Goal: Task Accomplishment & Management: Manage account settings

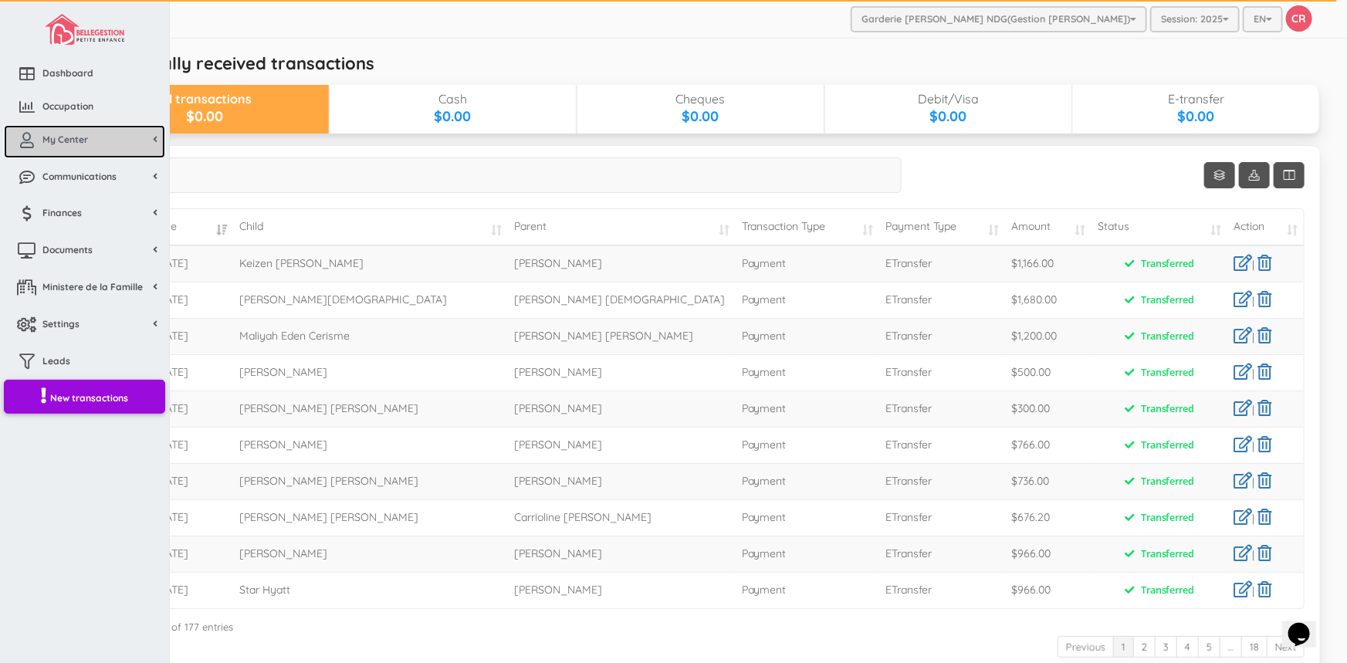
click at [96, 144] on link "My Center" at bounding box center [84, 141] width 161 height 33
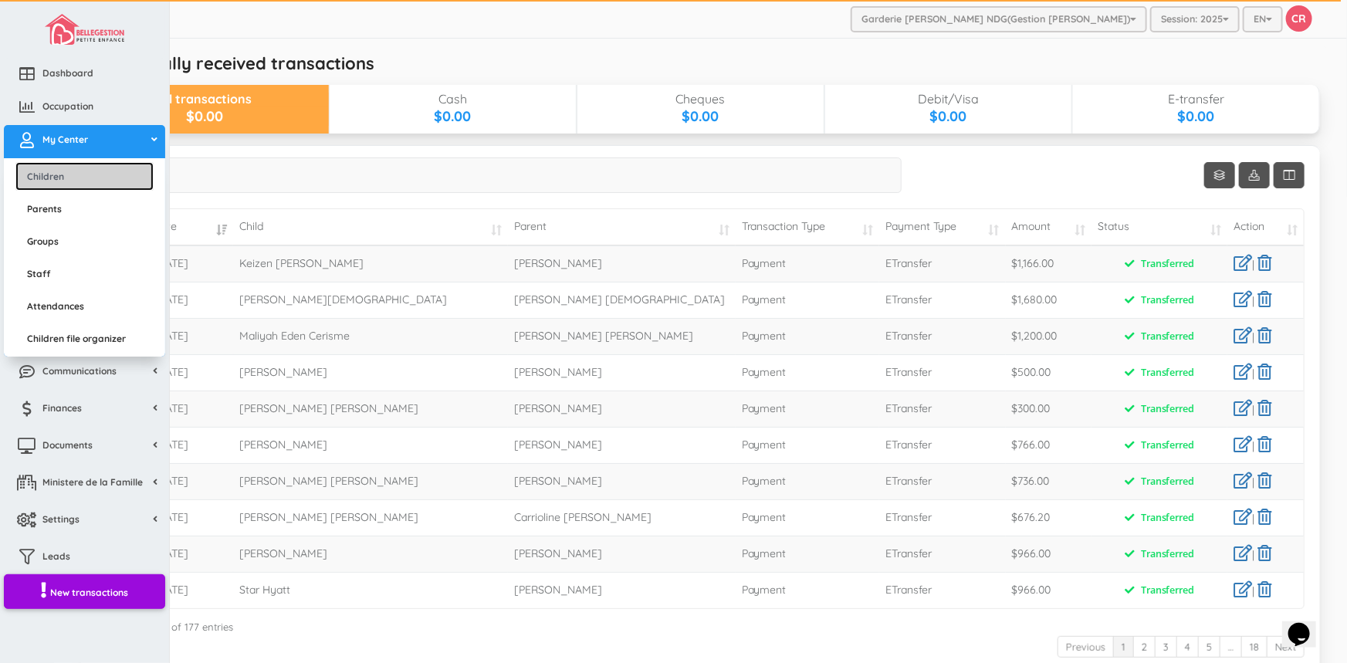
click at [86, 177] on link "Children" at bounding box center [84, 176] width 138 height 29
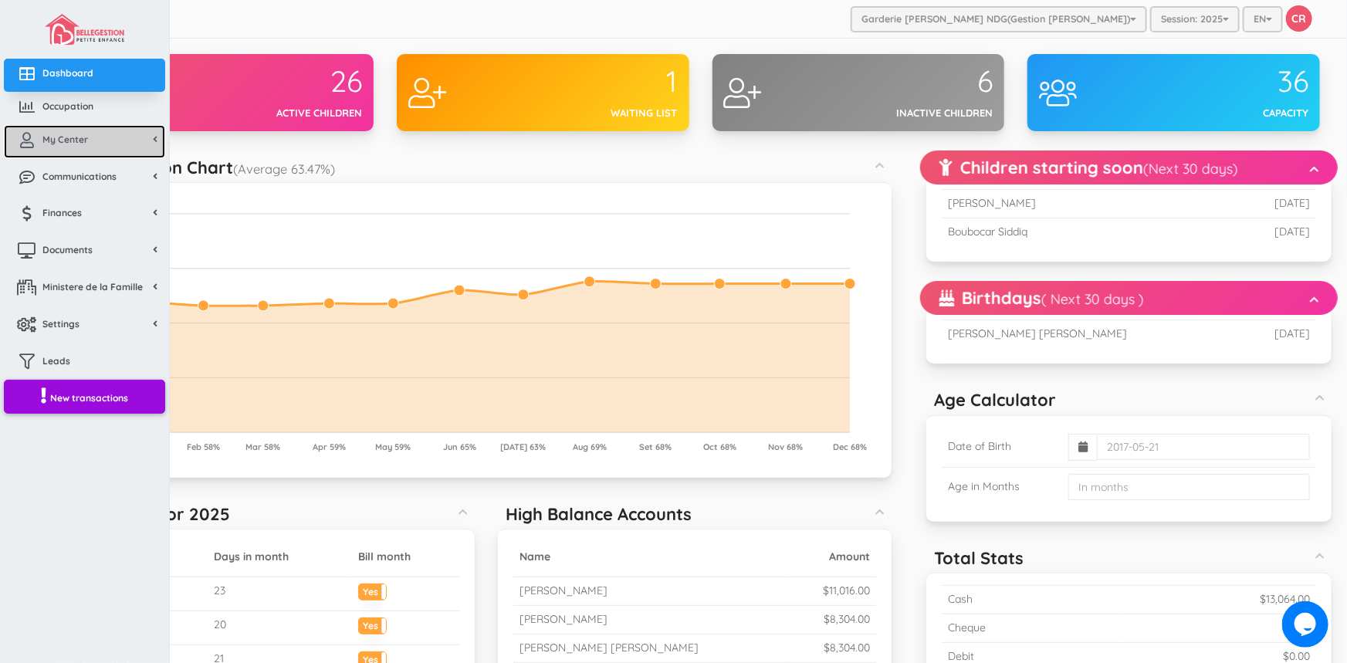
click at [83, 139] on span "My Center" at bounding box center [65, 139] width 46 height 13
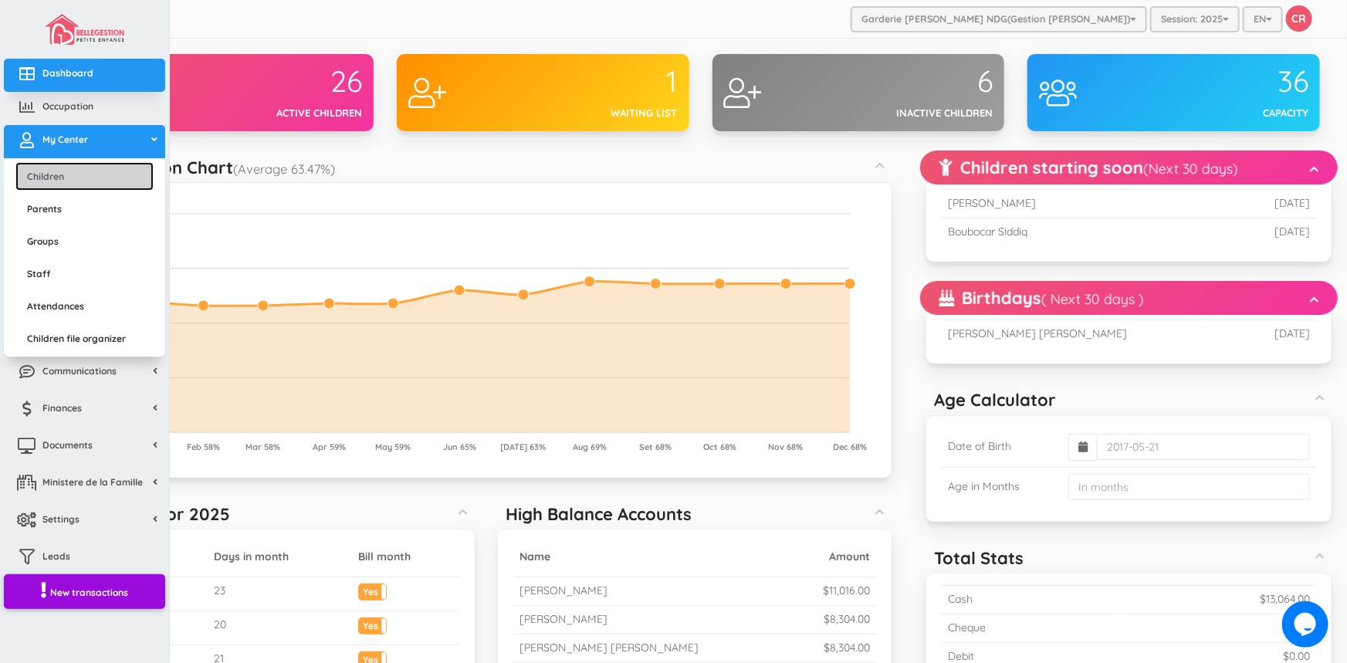
click at [73, 178] on link "Children" at bounding box center [84, 176] width 138 height 29
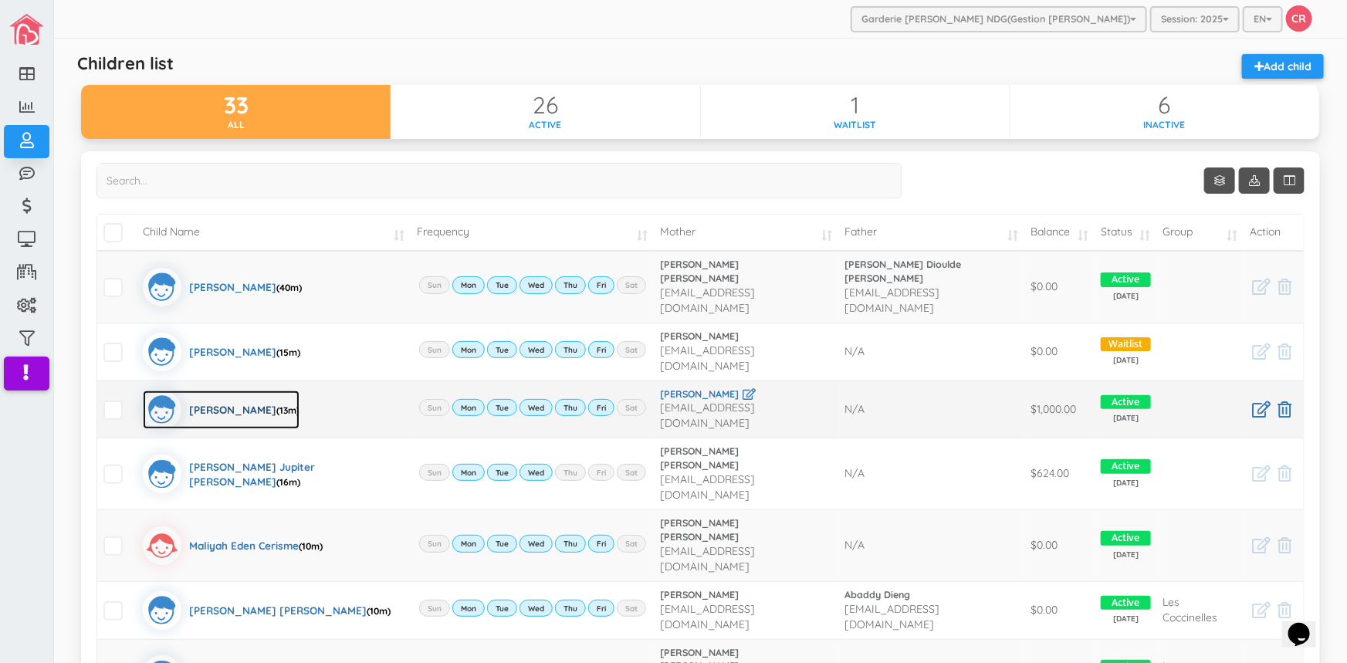
click at [231, 391] on div "JHOTHAM JOSEPH (13m)" at bounding box center [244, 410] width 110 height 39
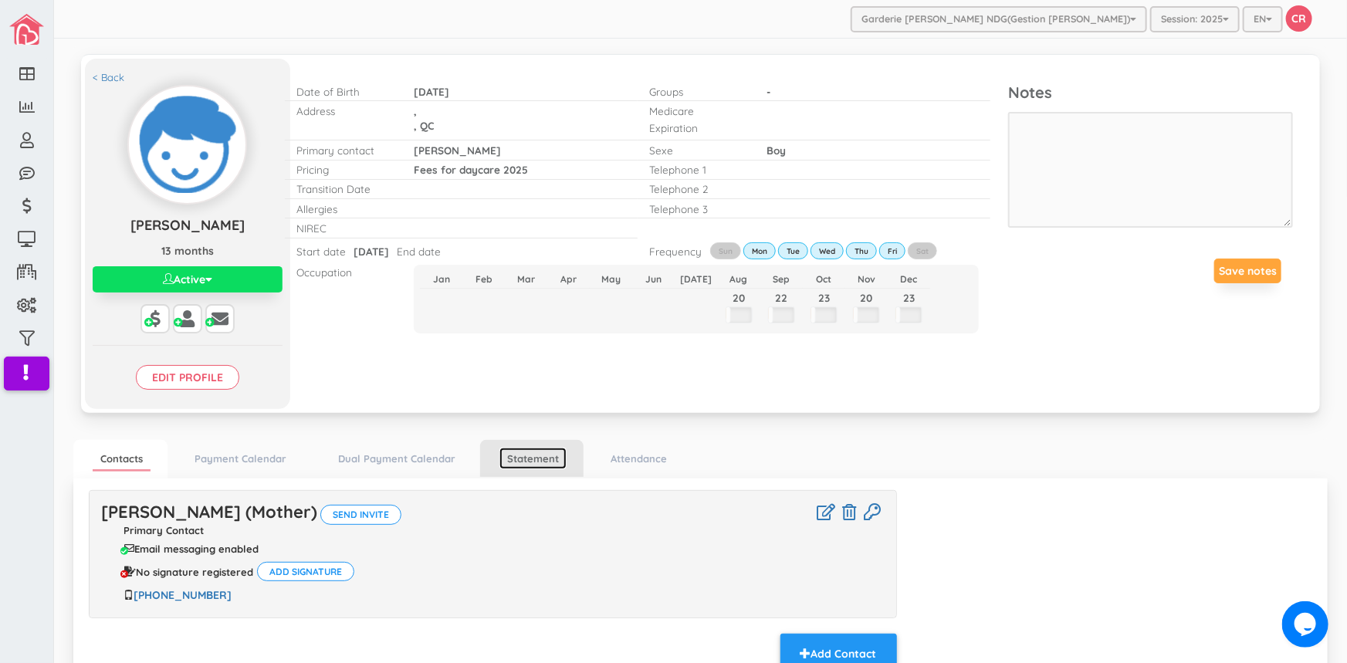
click at [529, 458] on link "Statement" at bounding box center [532, 459] width 67 height 22
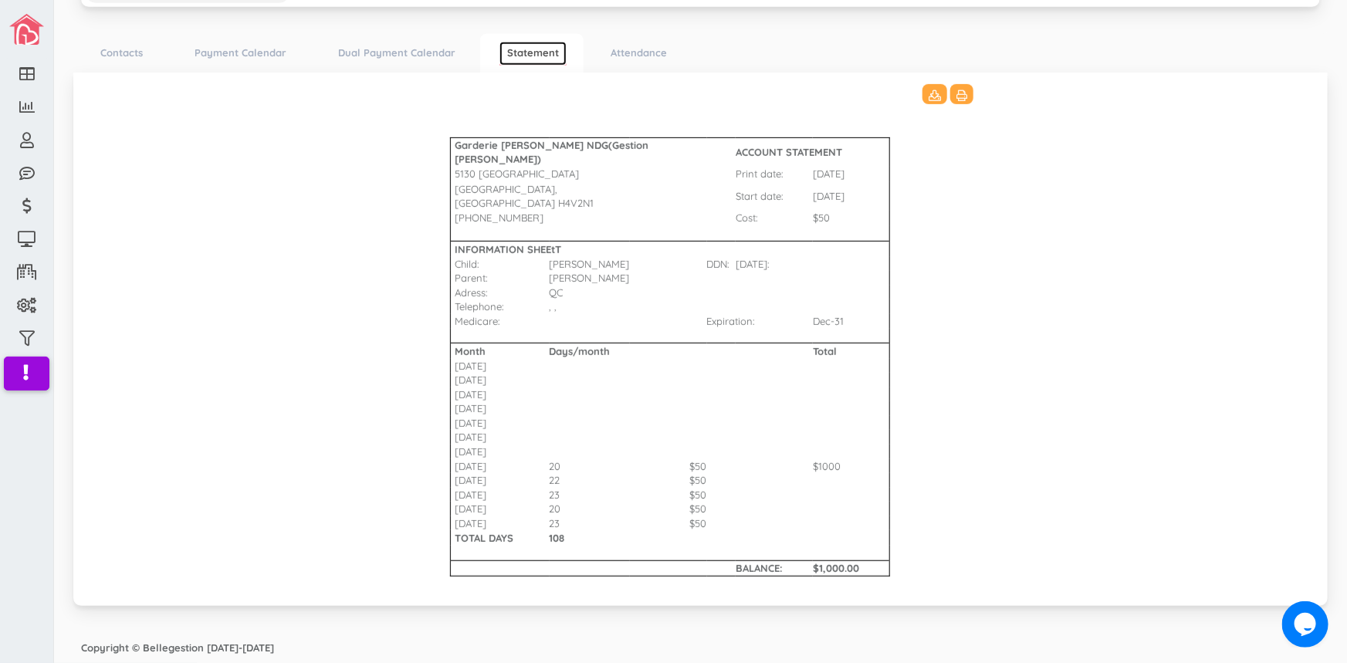
scroll to position [408, 0]
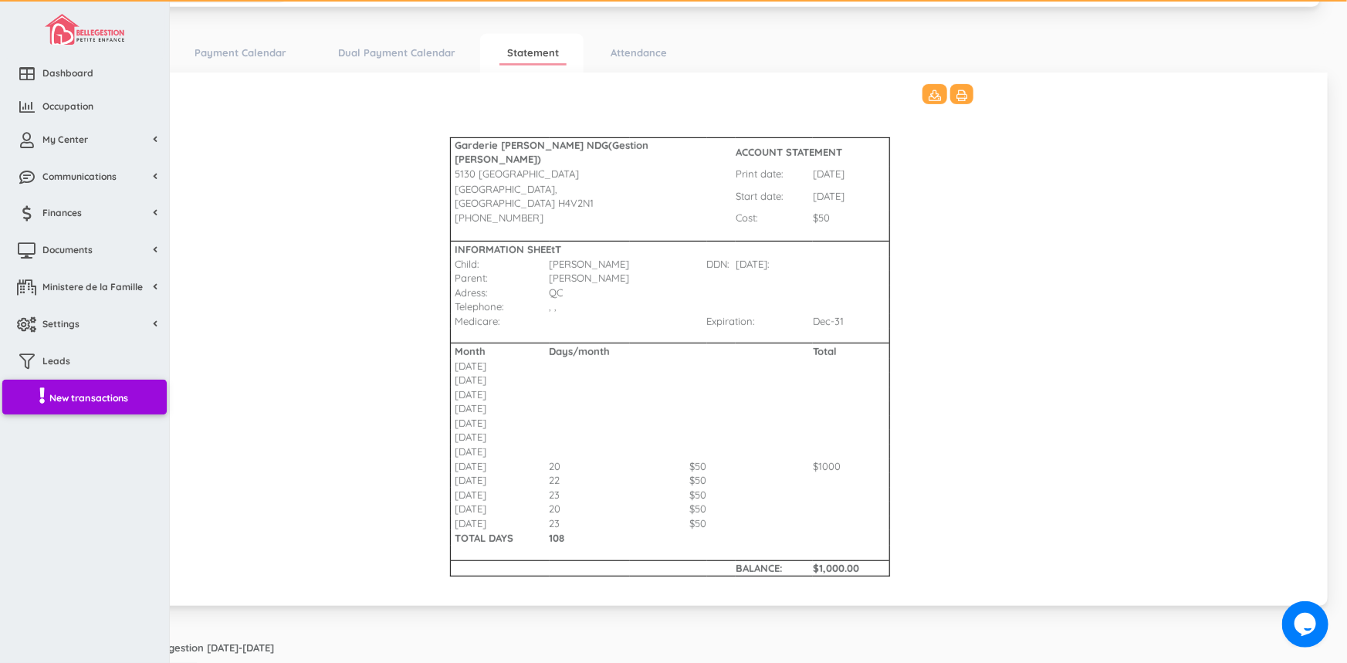
click at [72, 408] on link "New transactions" at bounding box center [84, 397] width 164 height 36
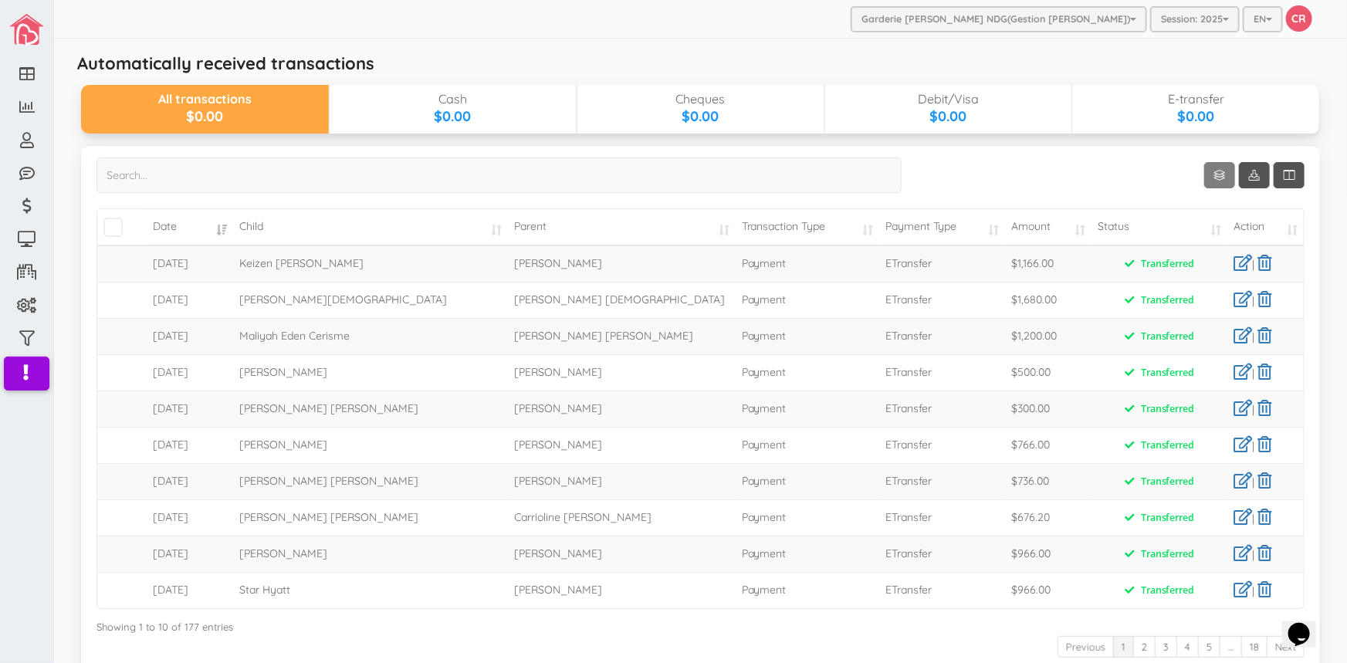
click at [1208, 178] on link "Show 10 rows" at bounding box center [1219, 175] width 31 height 26
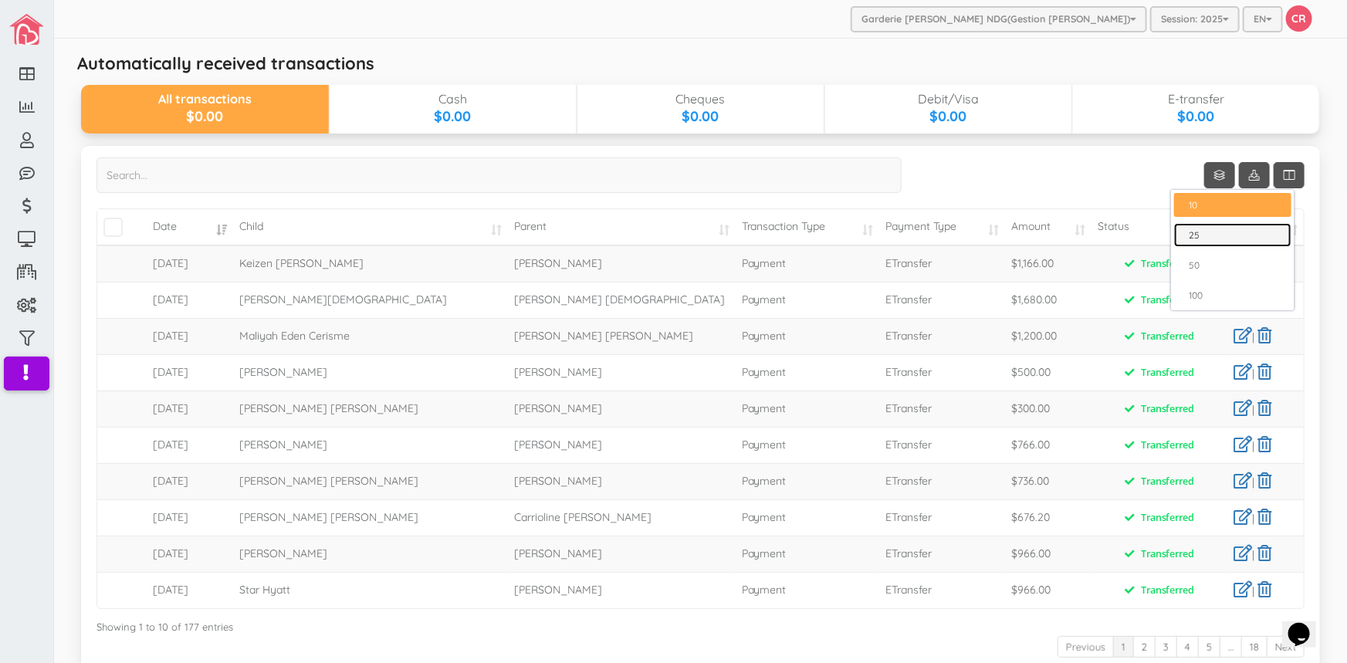
click at [1189, 238] on link "25" at bounding box center [1232, 235] width 117 height 24
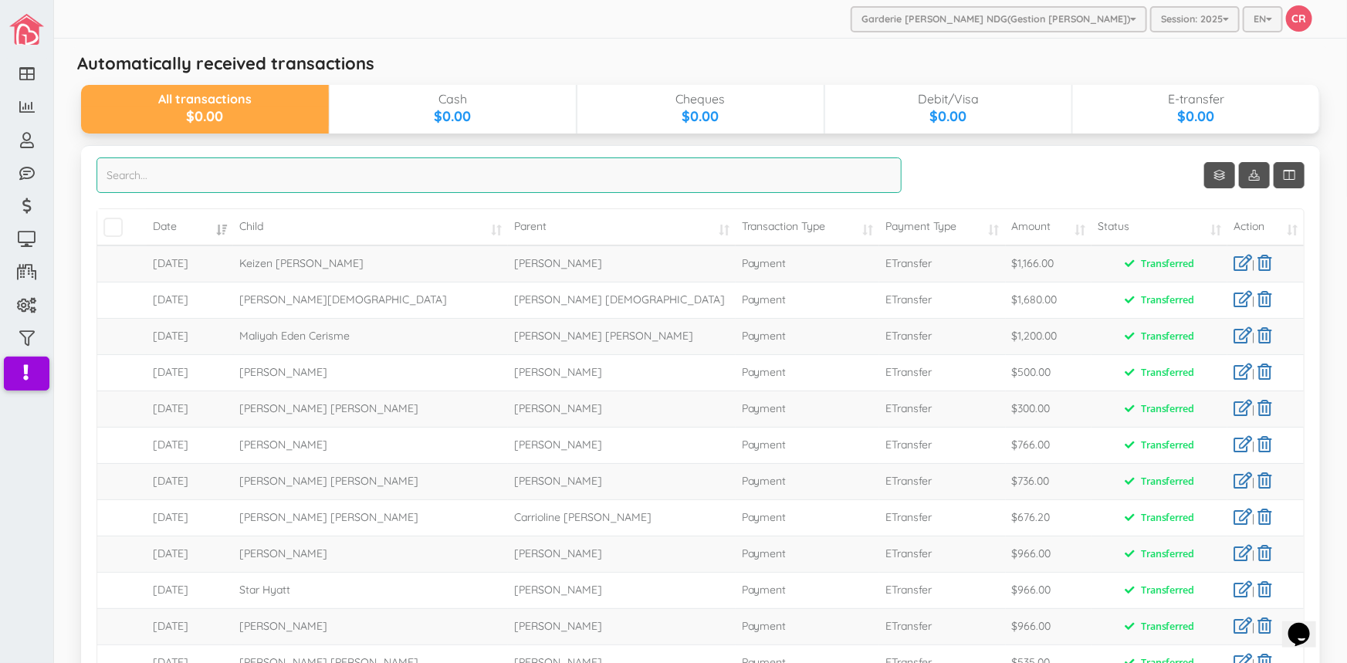
click at [117, 178] on input "search" at bounding box center [498, 175] width 805 height 36
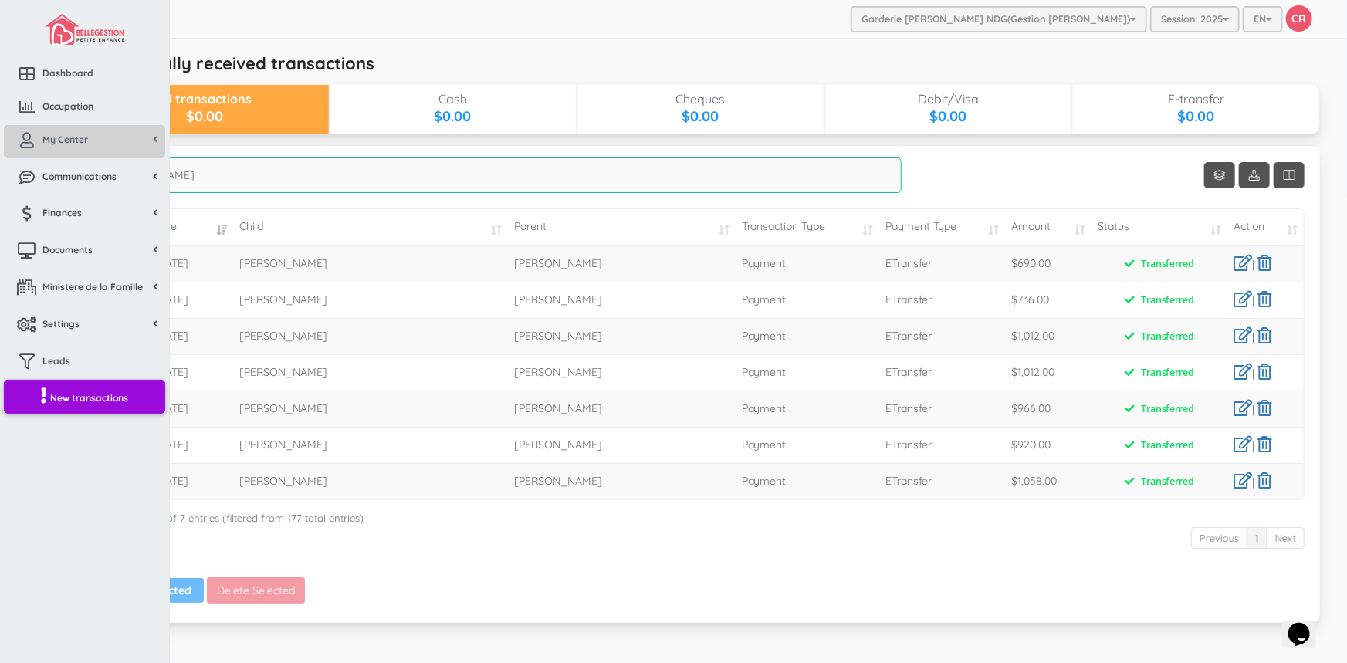
type input "perez"
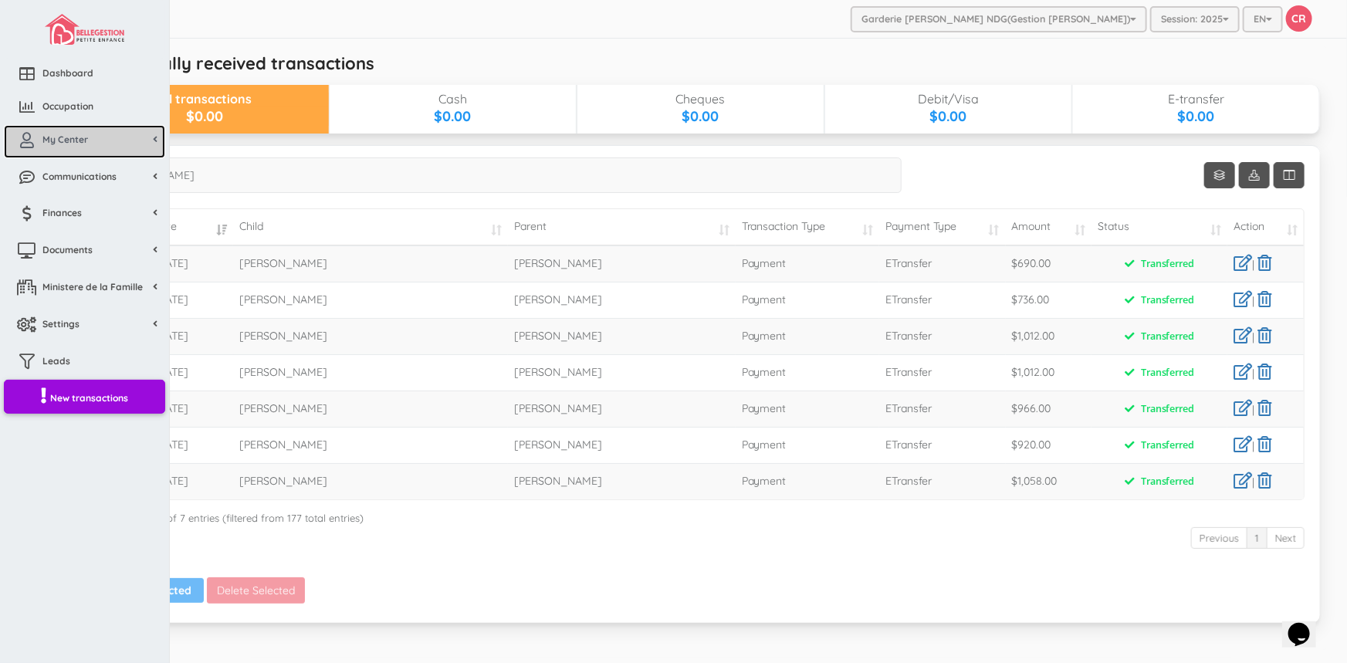
click at [42, 130] on link "My Center" at bounding box center [84, 141] width 161 height 33
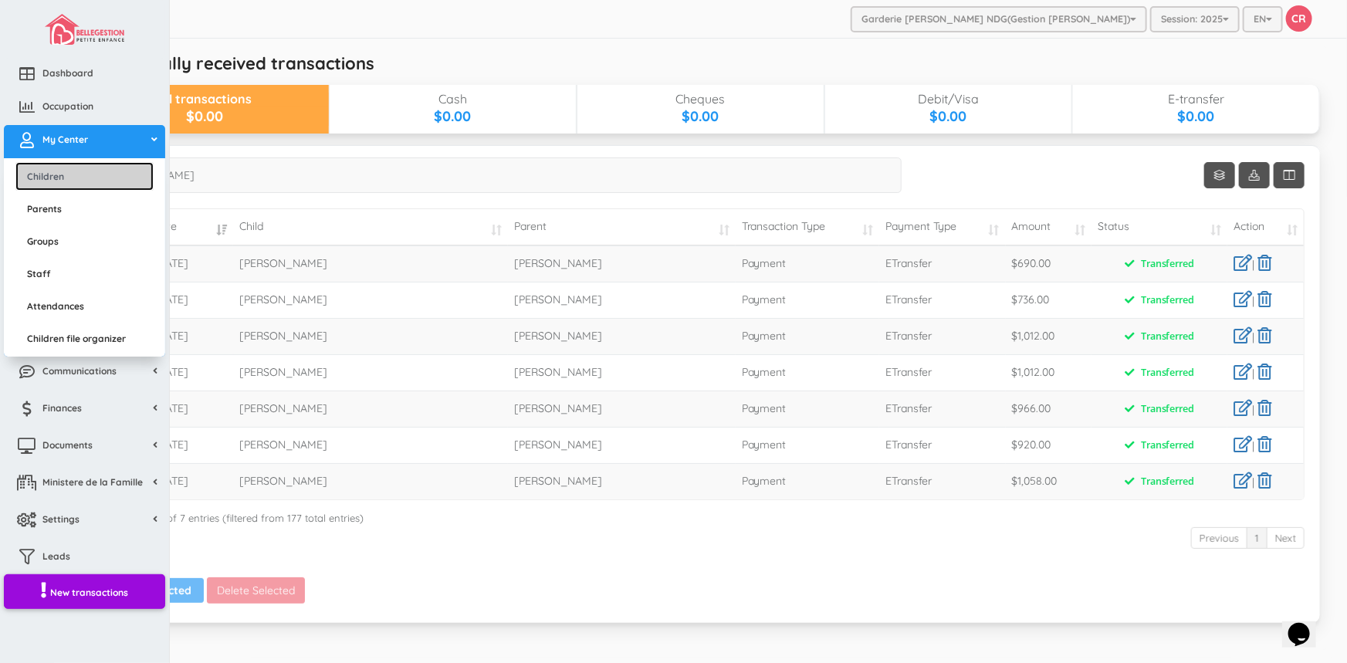
click at [46, 178] on link "Children" at bounding box center [84, 176] width 138 height 29
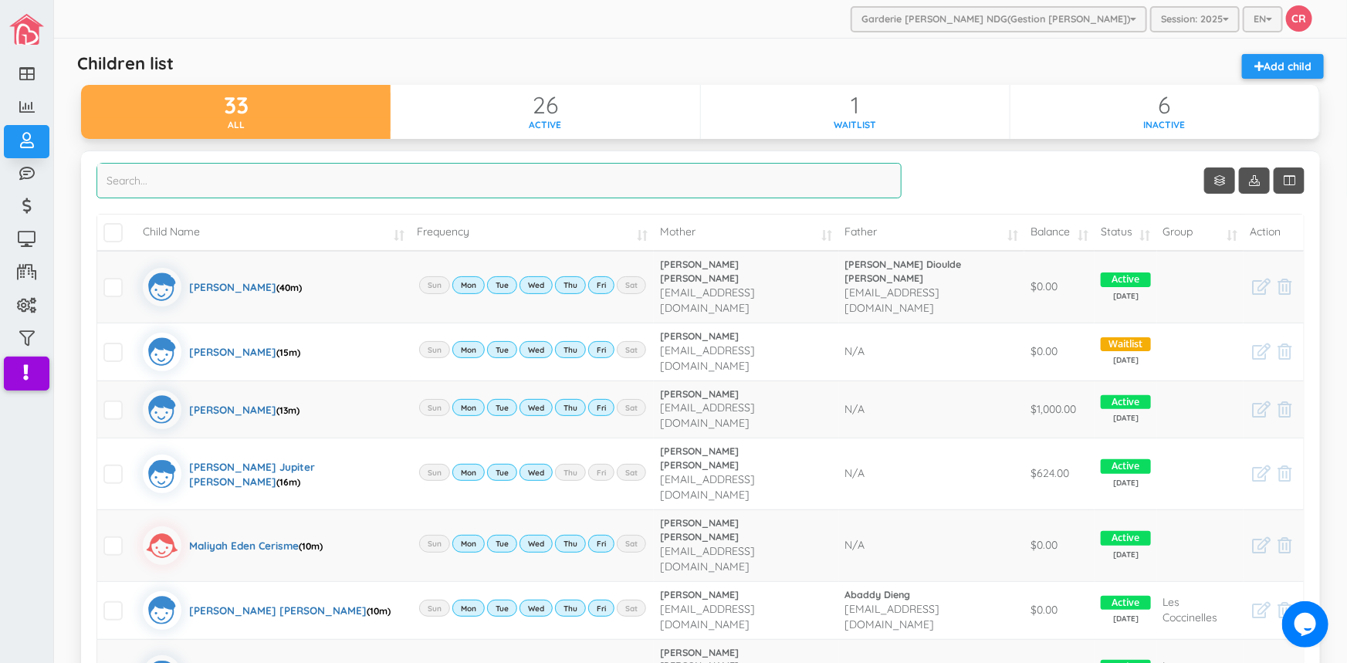
click at [131, 184] on input "search" at bounding box center [498, 181] width 805 height 36
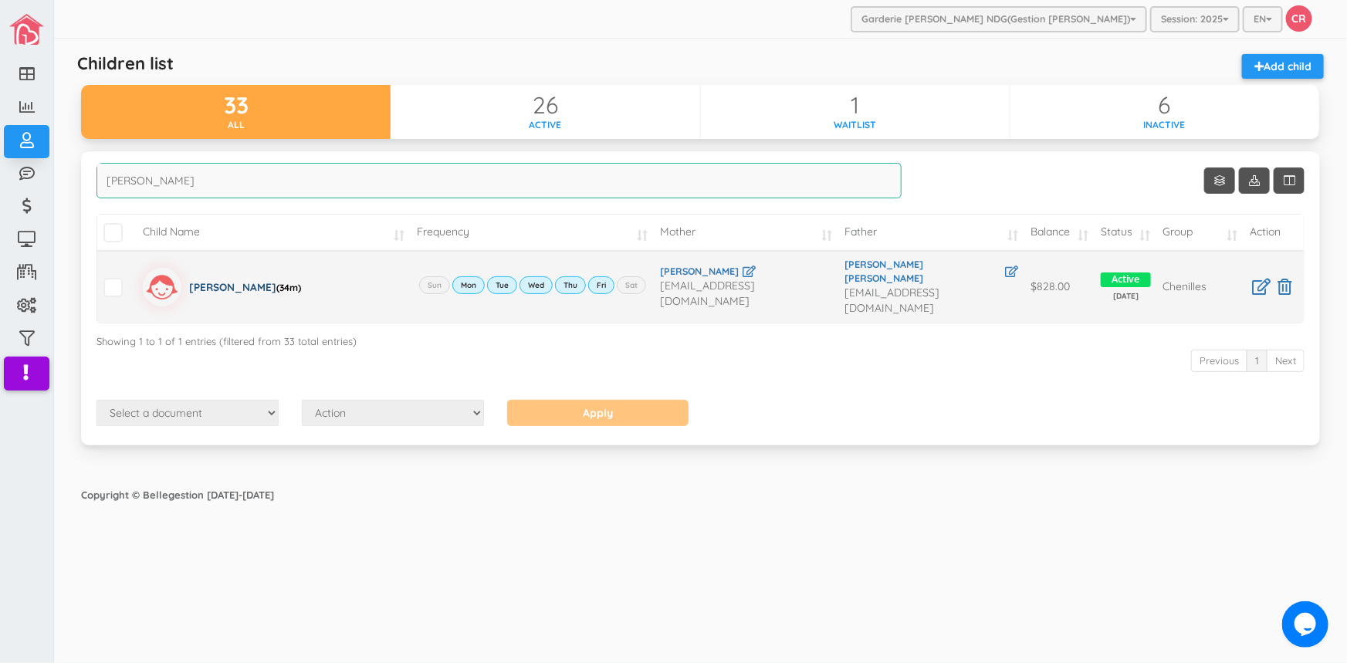
type input "perez"
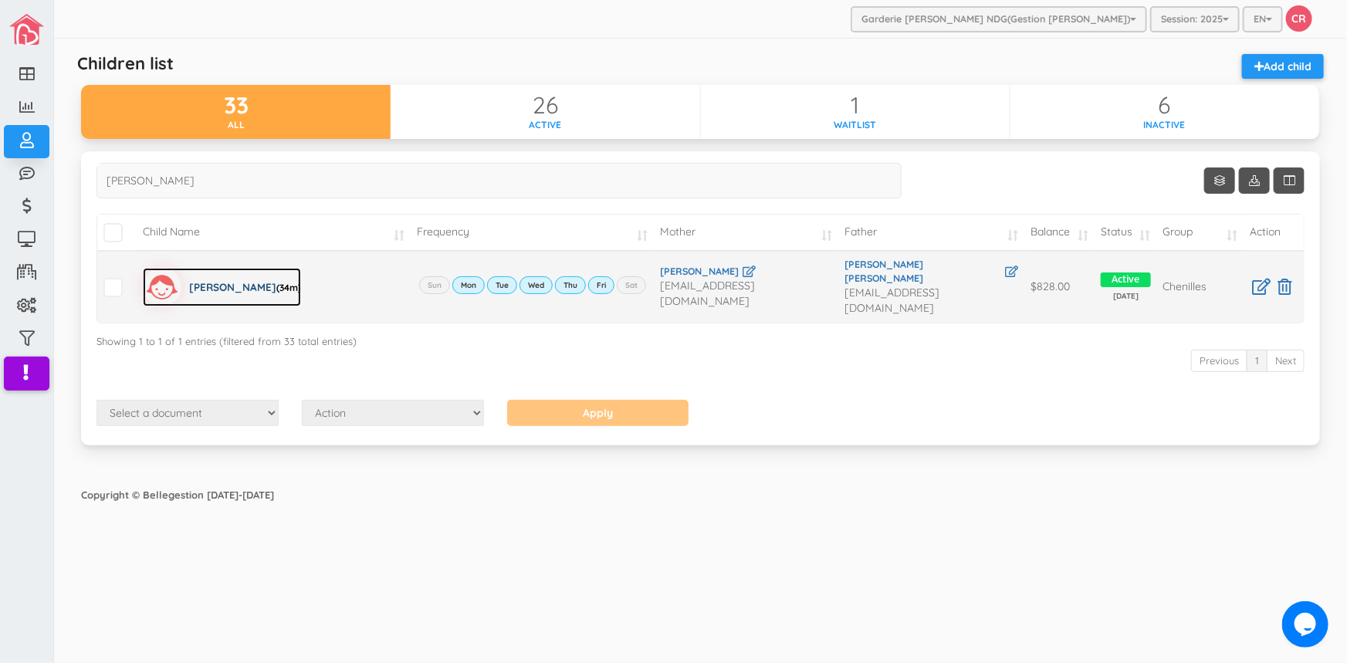
click at [228, 272] on div "Janaiah Kassie Amurao (34m)" at bounding box center [245, 287] width 112 height 39
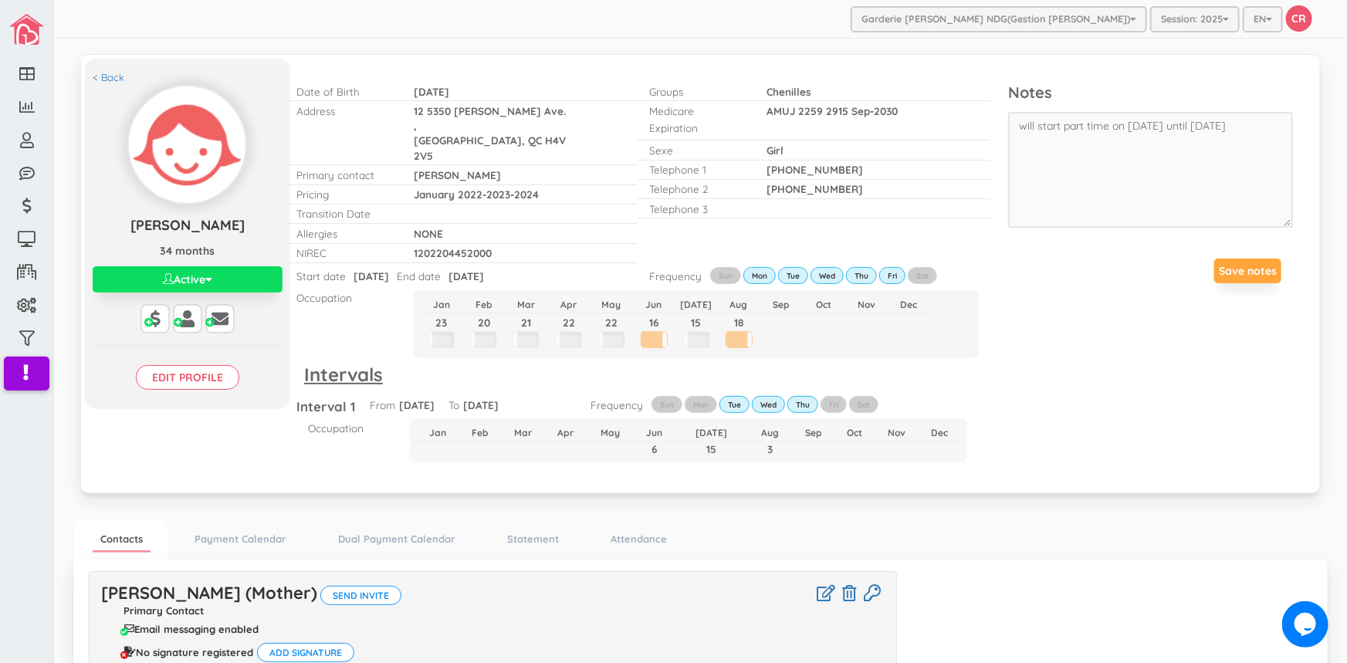
click at [693, 331] on td at bounding box center [696, 341] width 42 height 21
click at [698, 331] on td at bounding box center [696, 341] width 42 height 21
click at [539, 528] on link "Statement" at bounding box center [532, 539] width 67 height 22
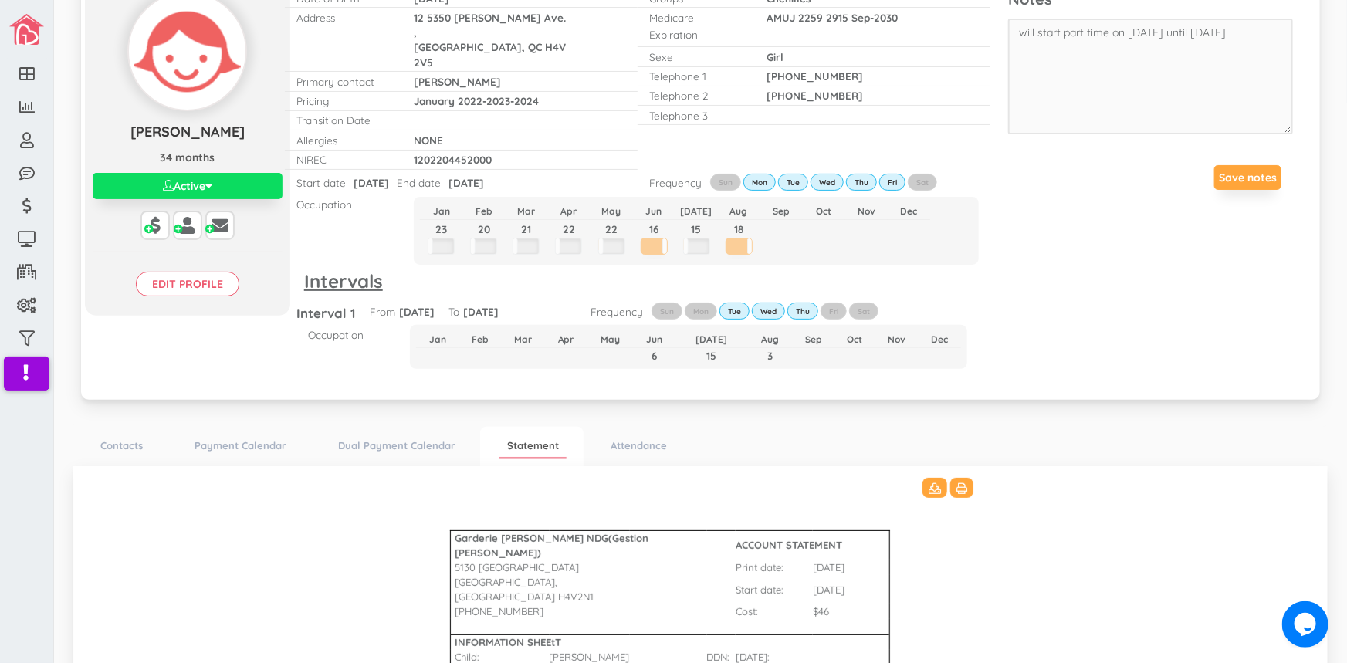
scroll to position [69, 0]
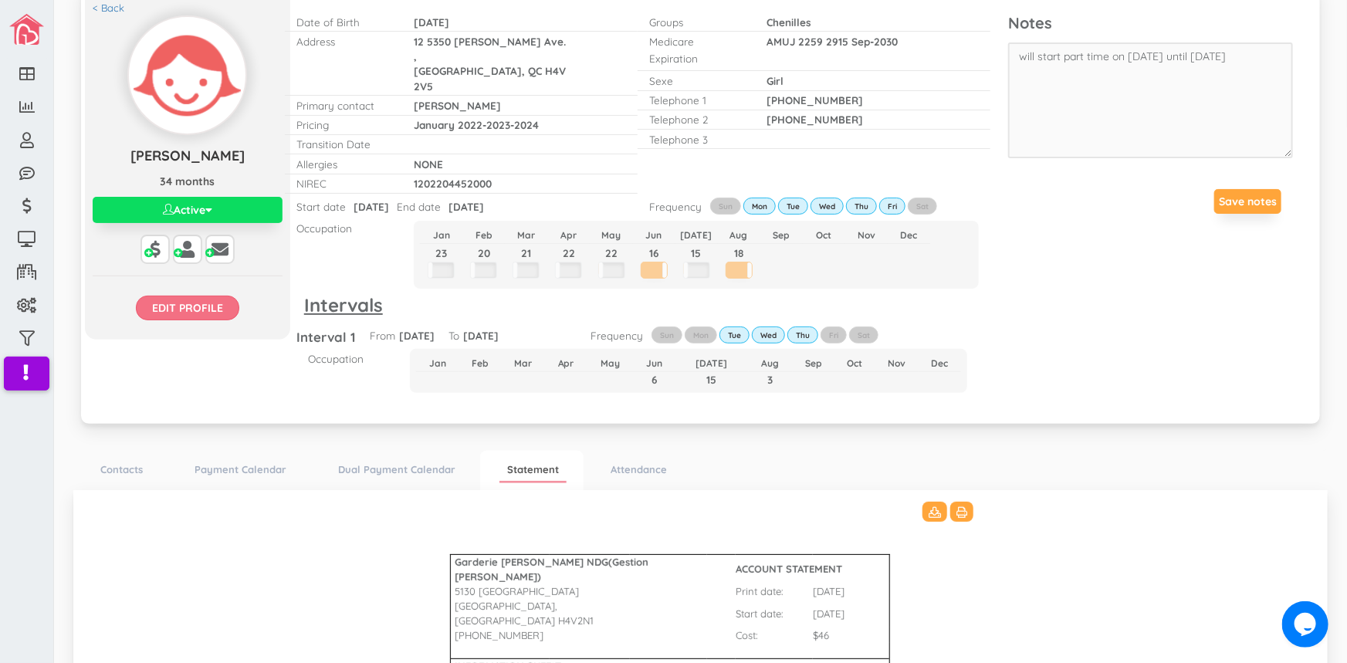
click at [195, 306] on input "Edit profile" at bounding box center [187, 308] width 103 height 25
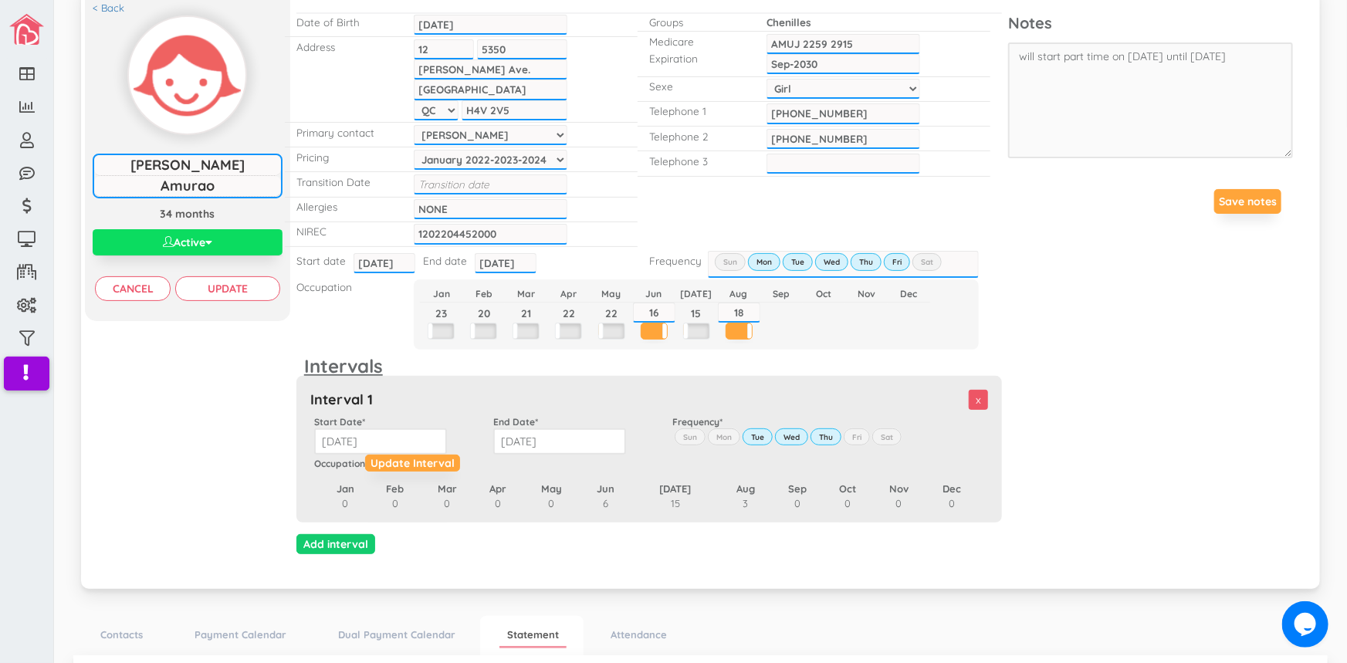
click at [519, 260] on input "2025-08-29" at bounding box center [506, 263] width 62 height 20
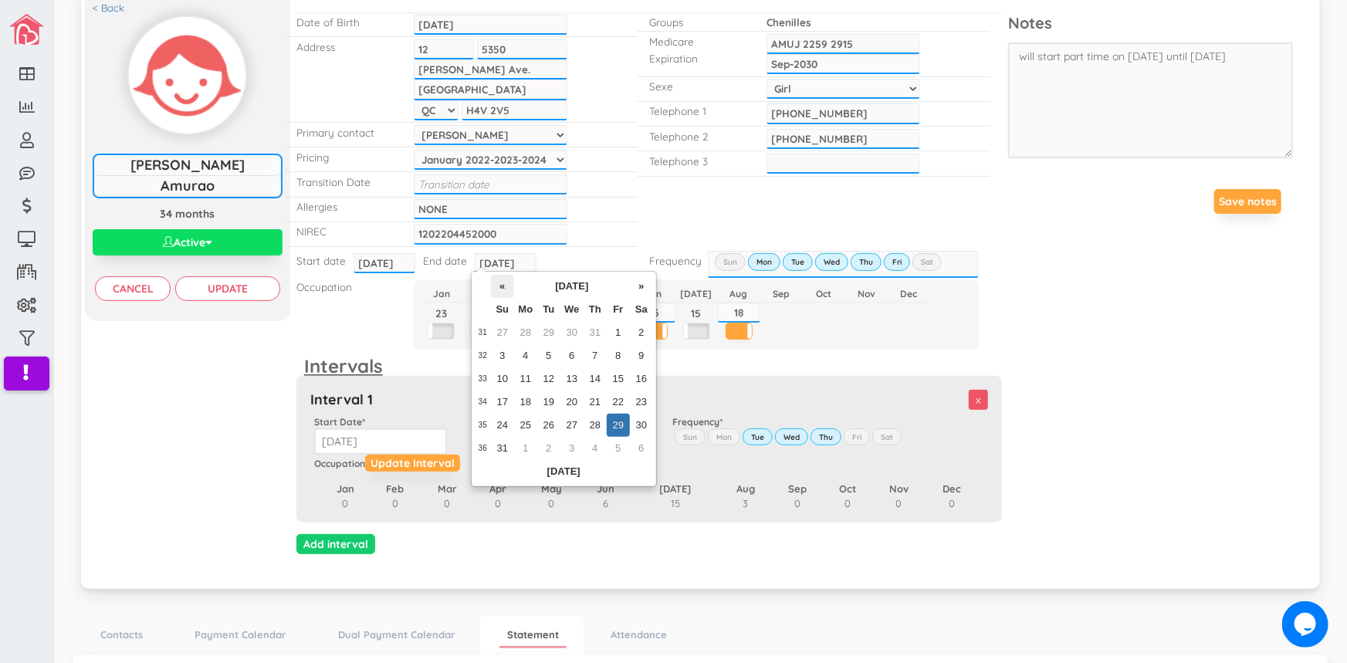
click at [499, 288] on th "«" at bounding box center [502, 286] width 23 height 23
click at [617, 406] on td "25" at bounding box center [618, 402] width 23 height 23
type input "2025-07-25"
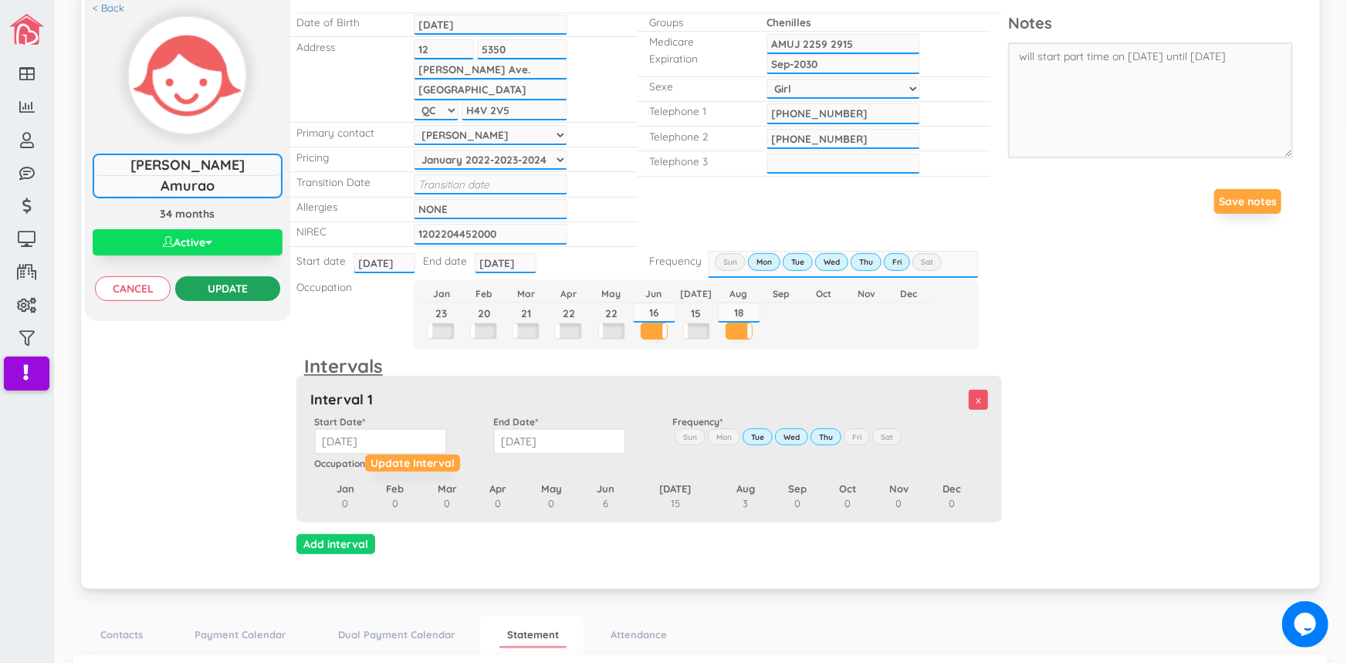
click at [247, 292] on input "Update" at bounding box center [227, 288] width 104 height 25
click at [209, 242] on span "button" at bounding box center [208, 242] width 7 height 11
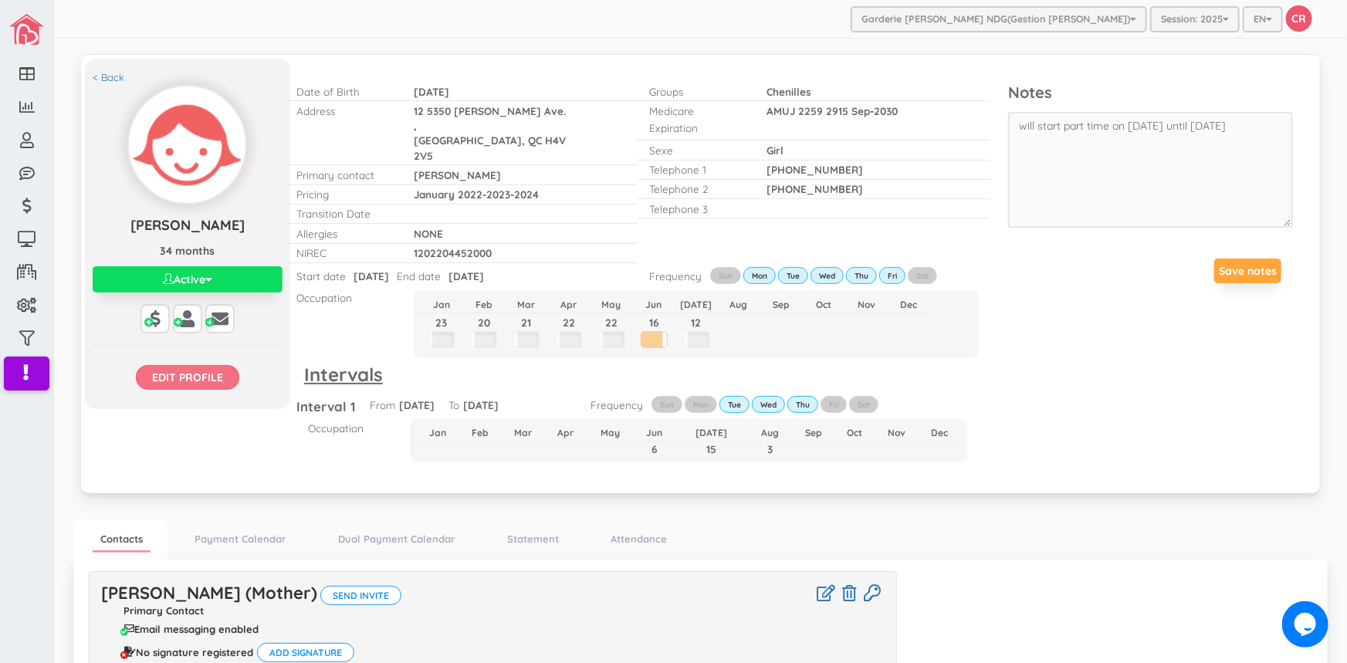
click at [215, 381] on input "Edit profile" at bounding box center [187, 377] width 103 height 25
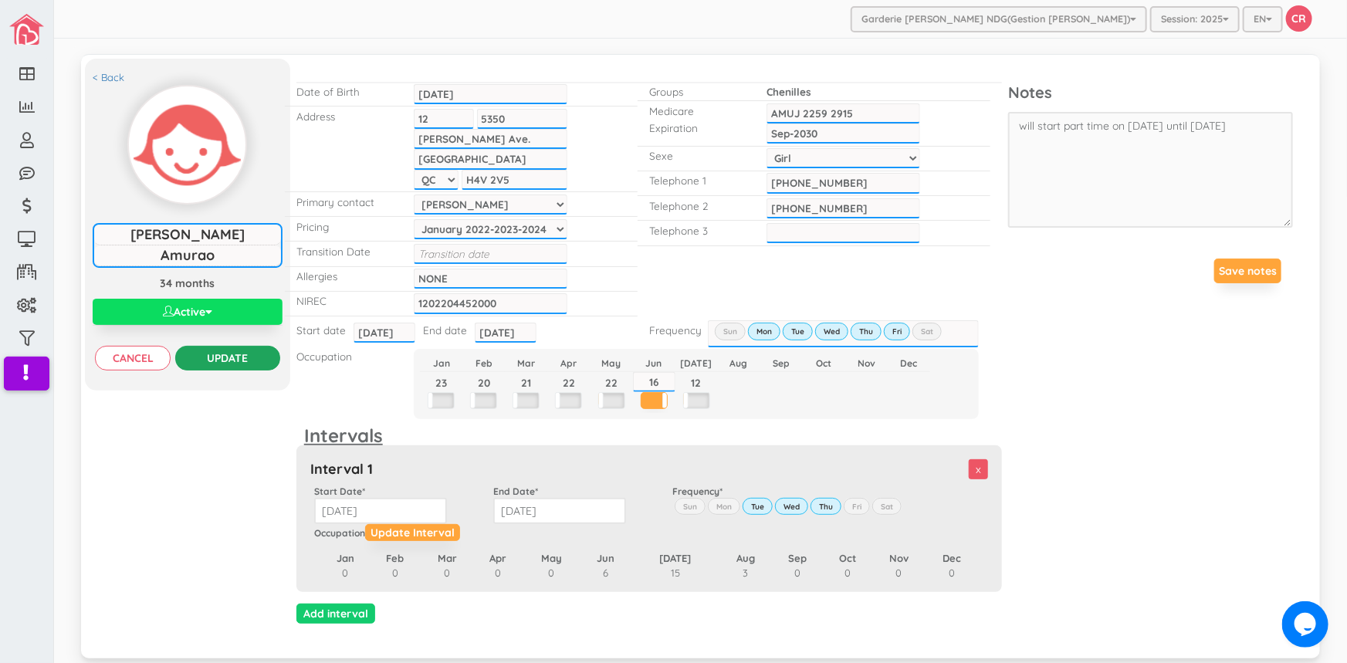
click at [239, 360] on input "Update" at bounding box center [227, 358] width 104 height 25
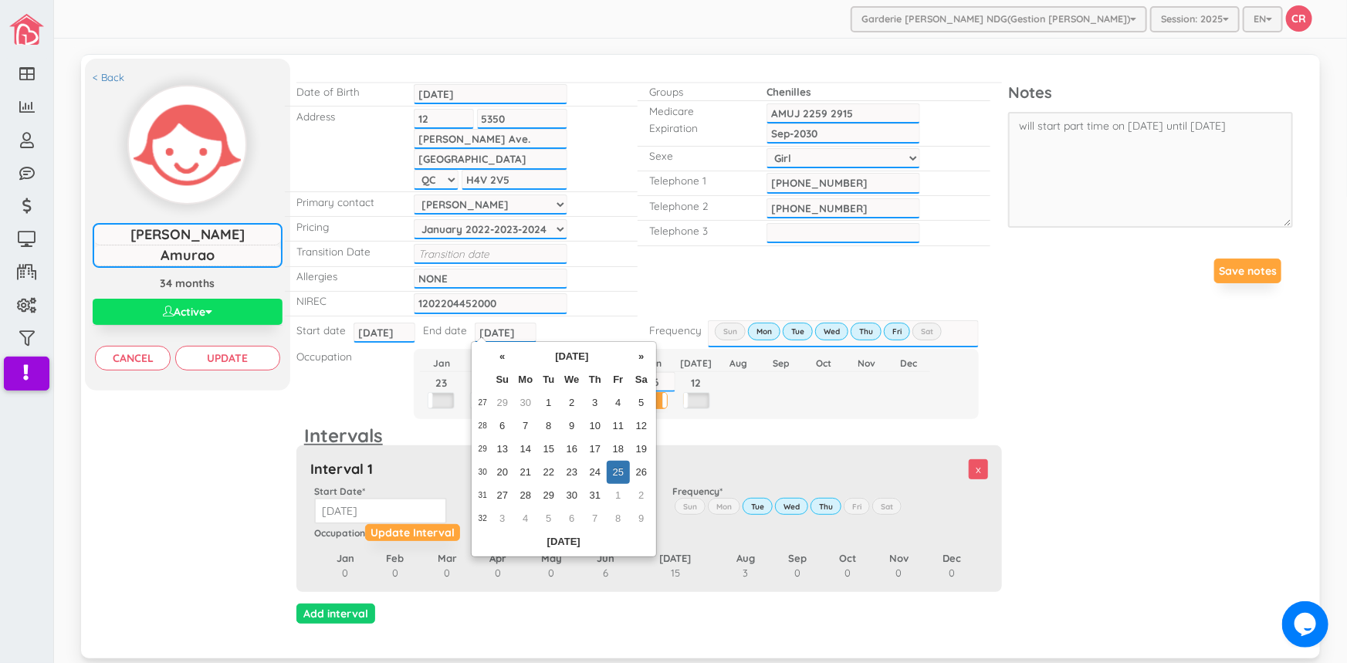
click at [502, 327] on input "[DATE]" at bounding box center [506, 333] width 62 height 20
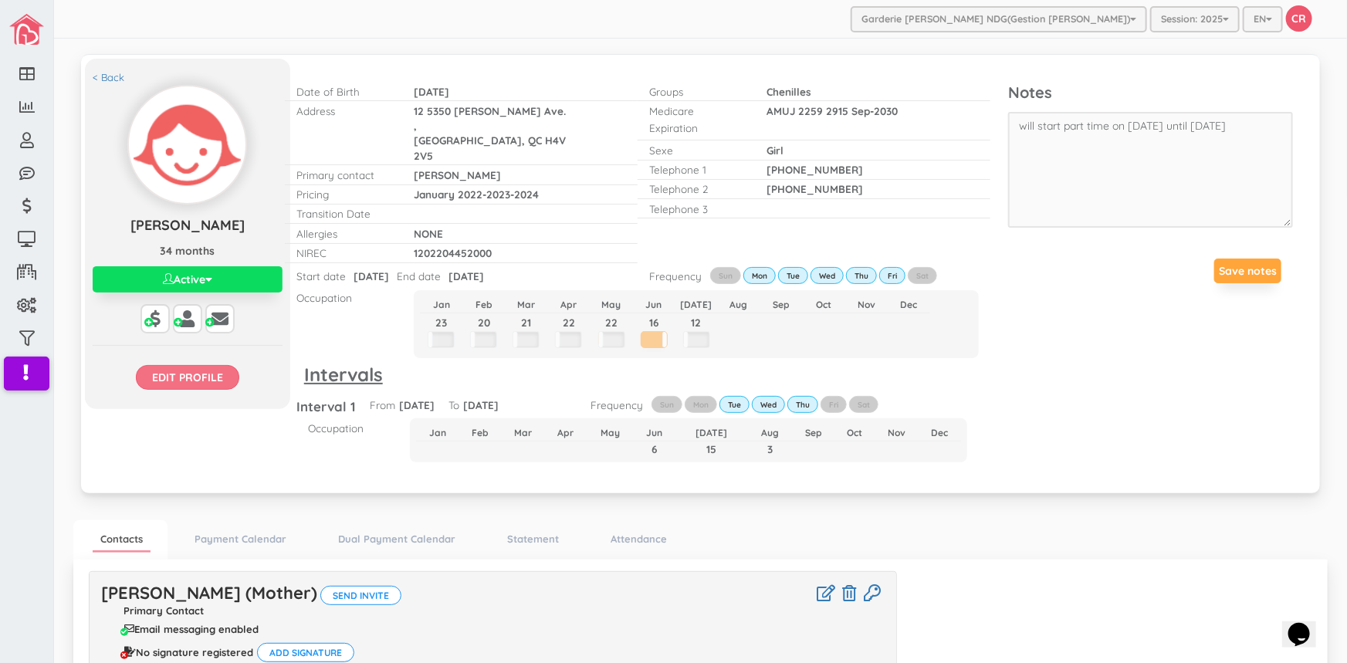
click at [171, 378] on input "Edit profile" at bounding box center [187, 377] width 103 height 25
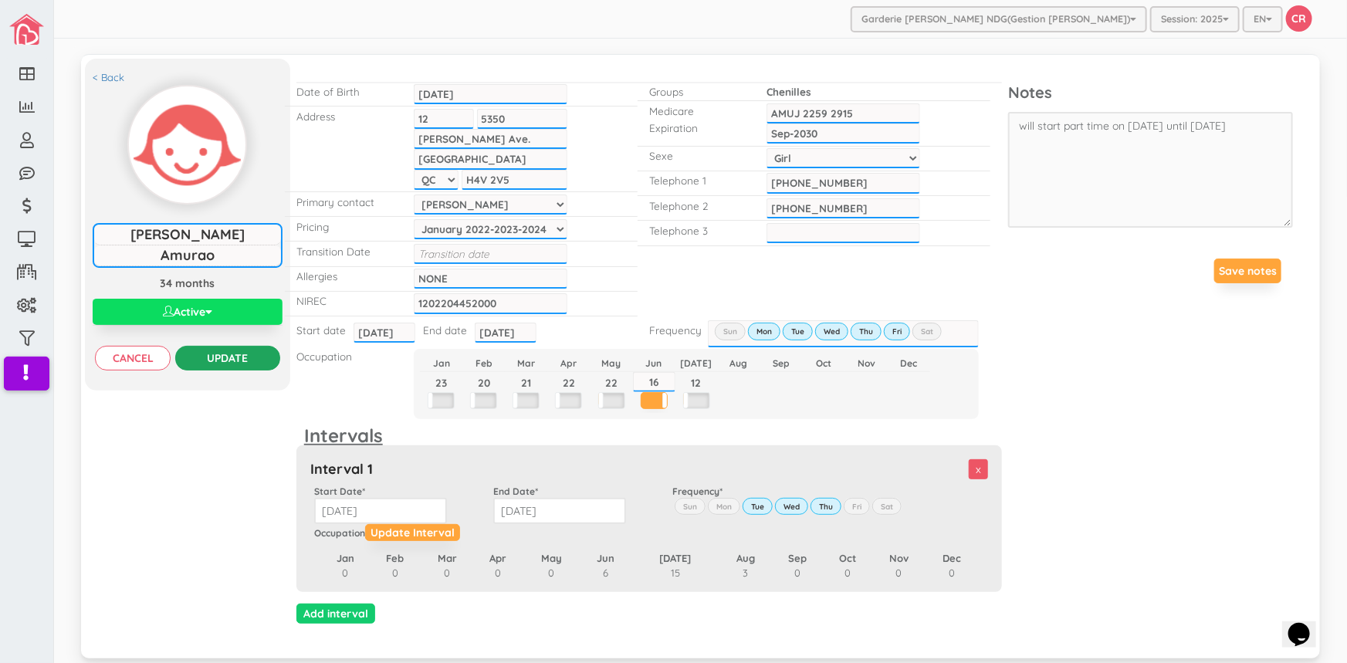
click at [242, 357] on input "Update" at bounding box center [227, 358] width 104 height 25
click at [490, 329] on input "2025-07-25" at bounding box center [506, 333] width 62 height 20
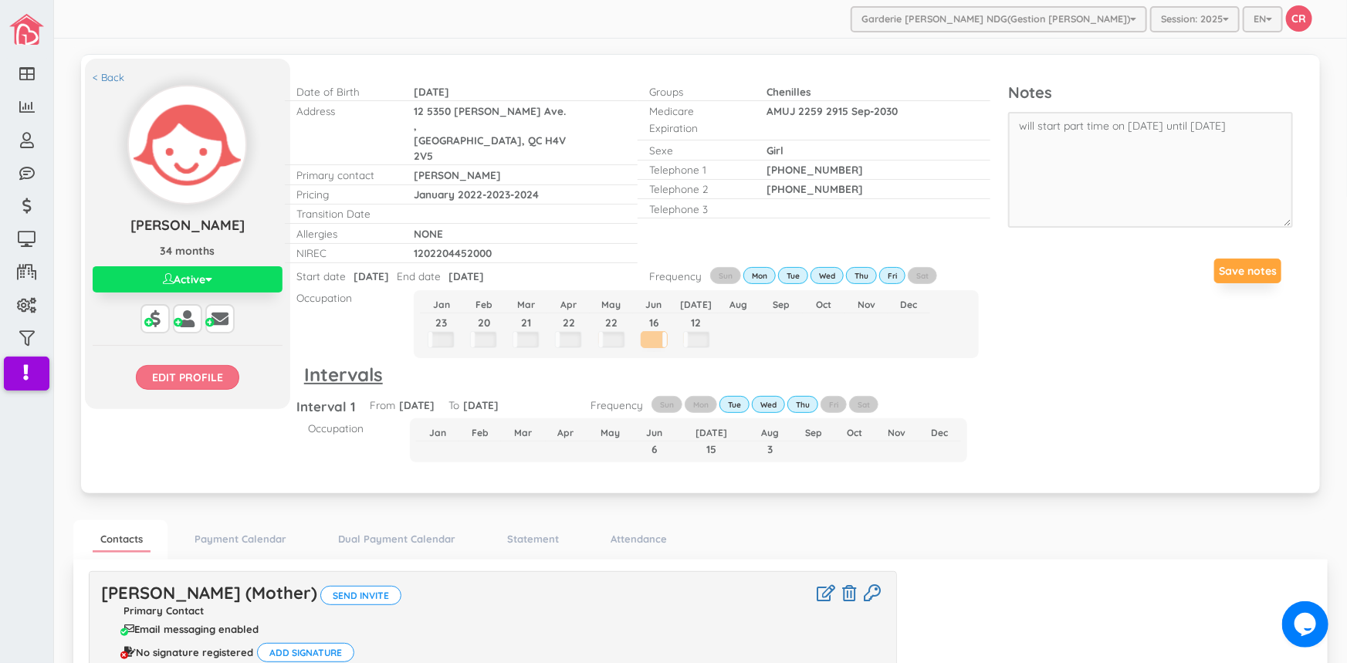
click at [199, 377] on input "Edit profile" at bounding box center [187, 377] width 103 height 25
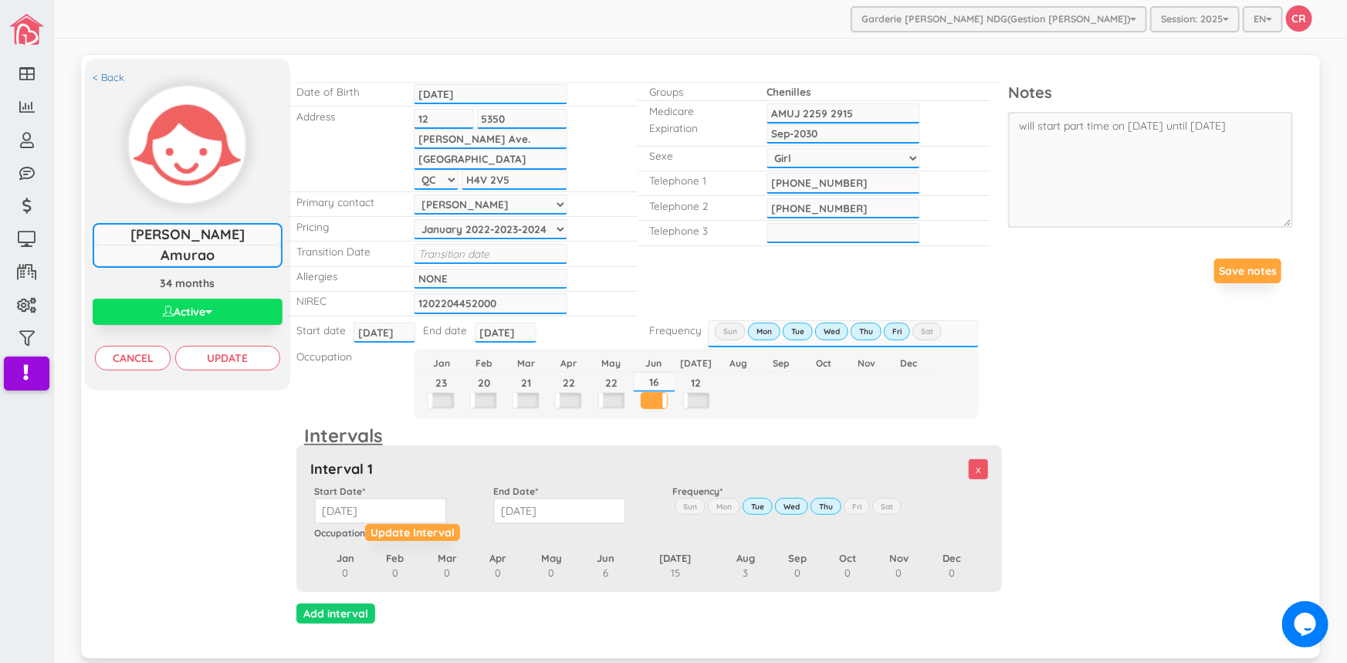
click at [496, 333] on input "2025-07-25" at bounding box center [506, 333] width 62 height 20
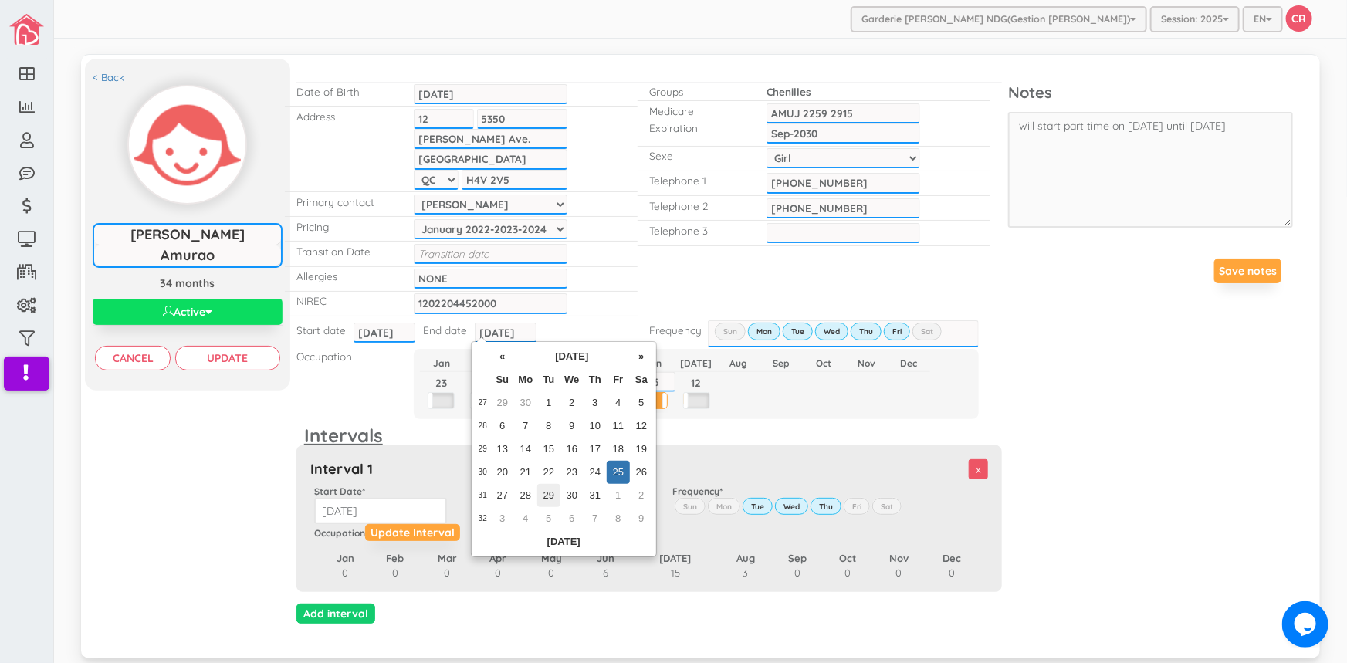
click at [544, 496] on td "29" at bounding box center [548, 495] width 23 height 23
type input "[DATE]"
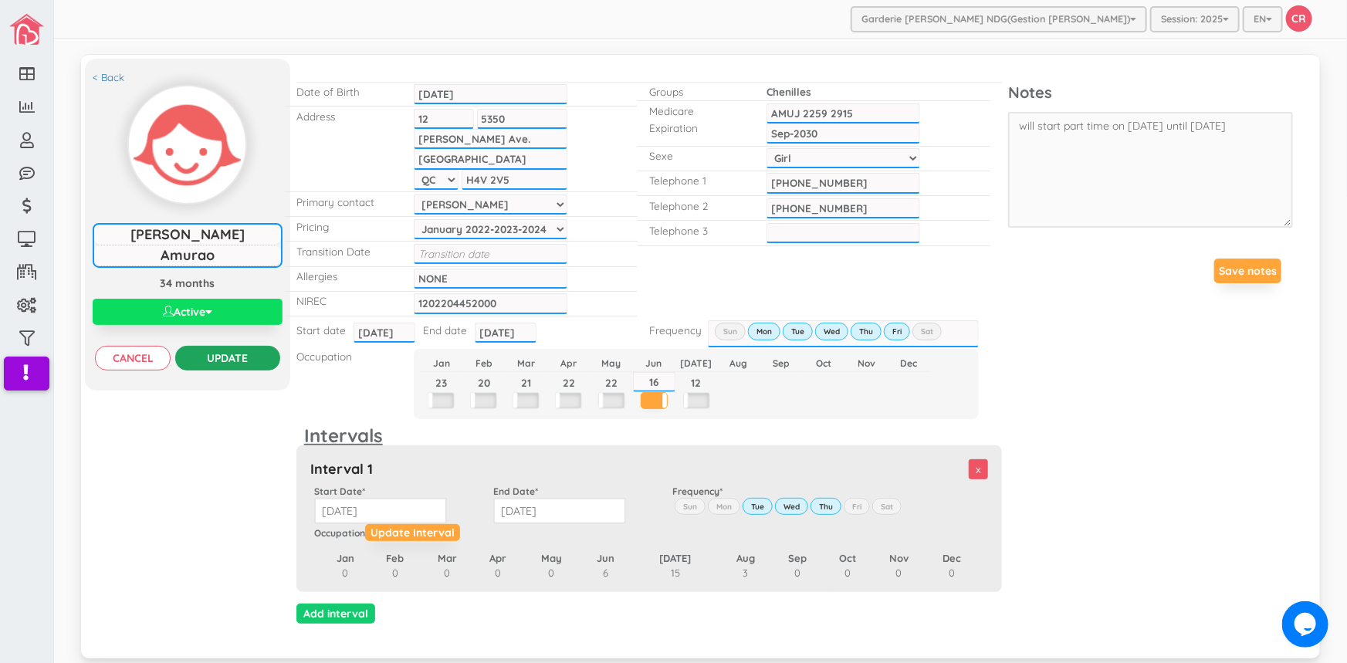
click at [232, 359] on input "Update" at bounding box center [227, 358] width 104 height 25
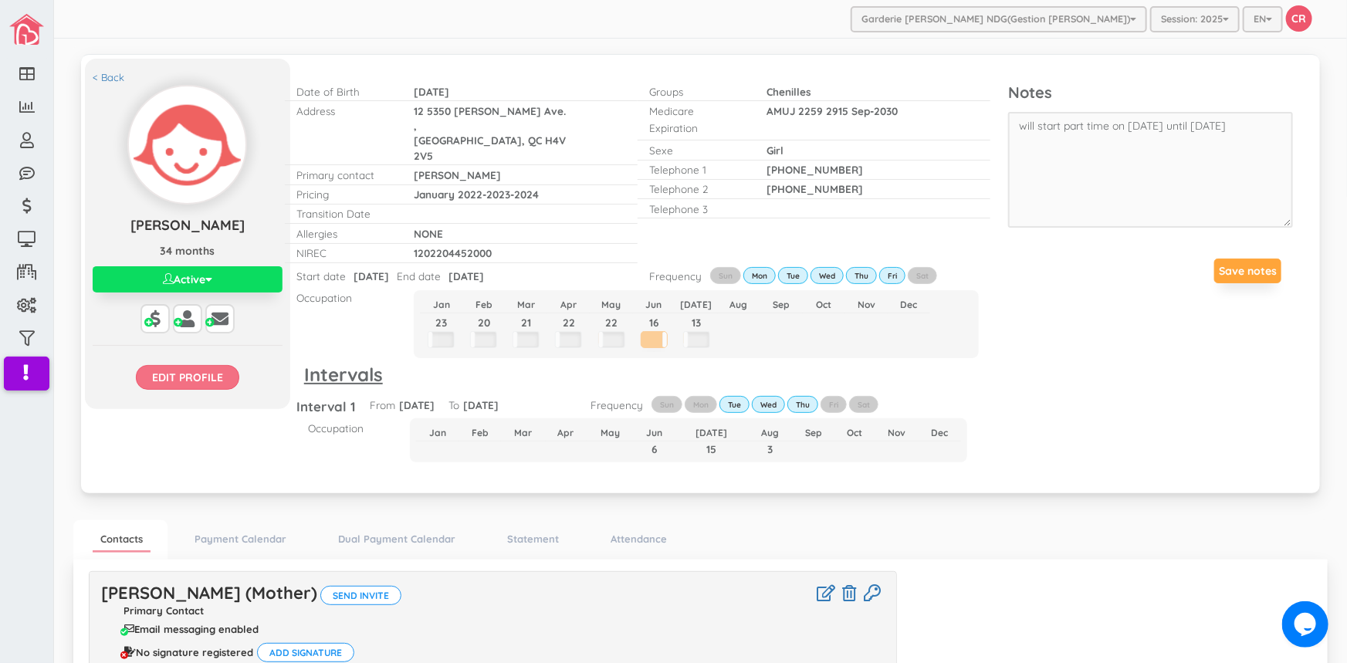
click at [227, 372] on input "Edit profile" at bounding box center [187, 377] width 103 height 25
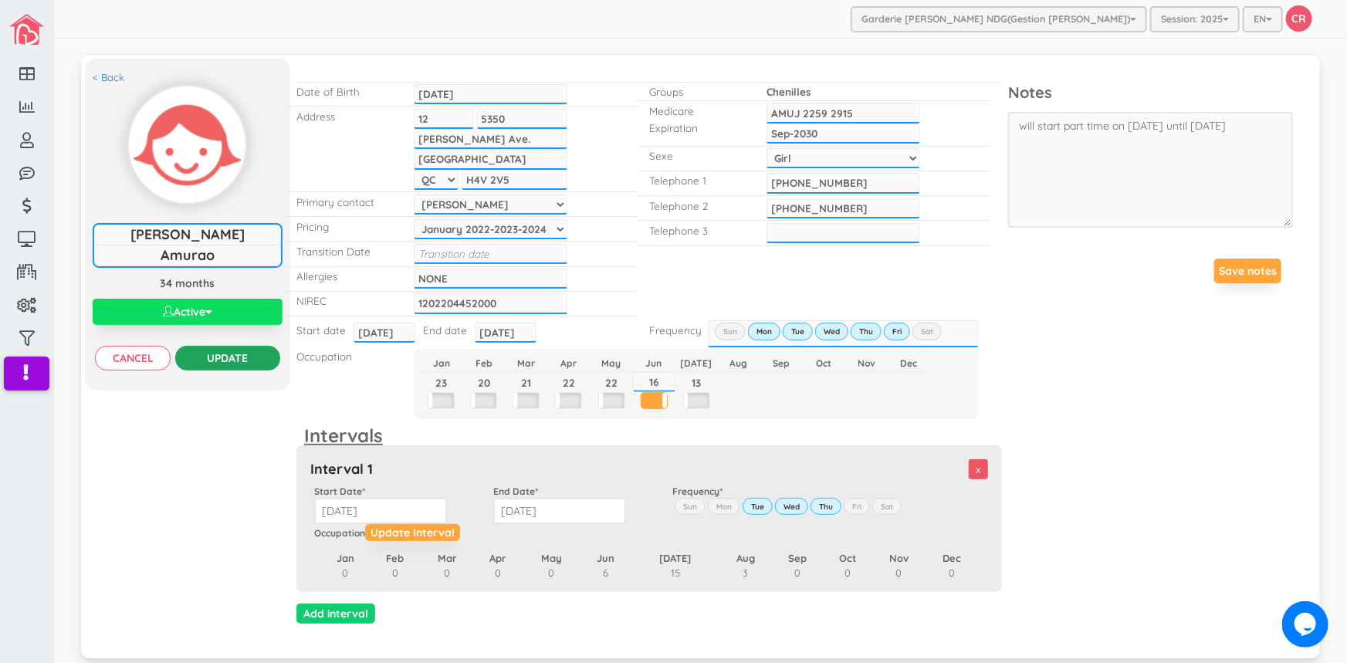
click at [227, 363] on input "Update" at bounding box center [227, 358] width 104 height 25
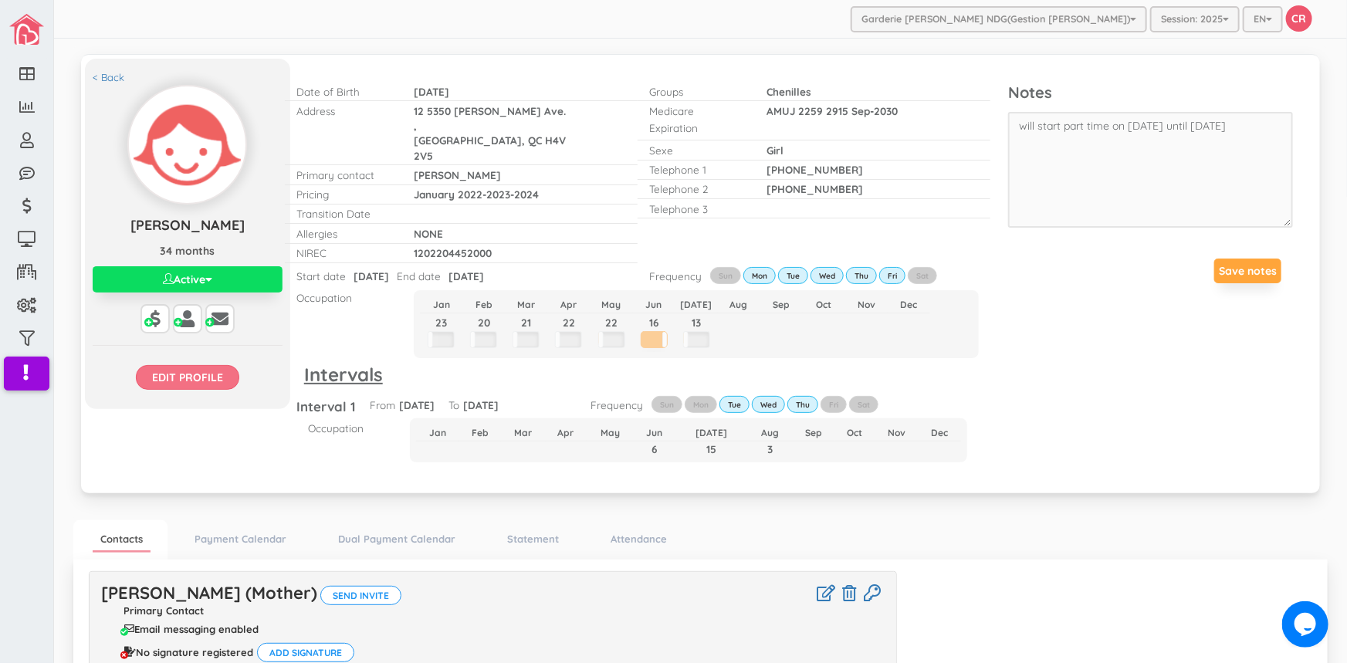
click at [189, 375] on input "Edit profile" at bounding box center [187, 377] width 103 height 25
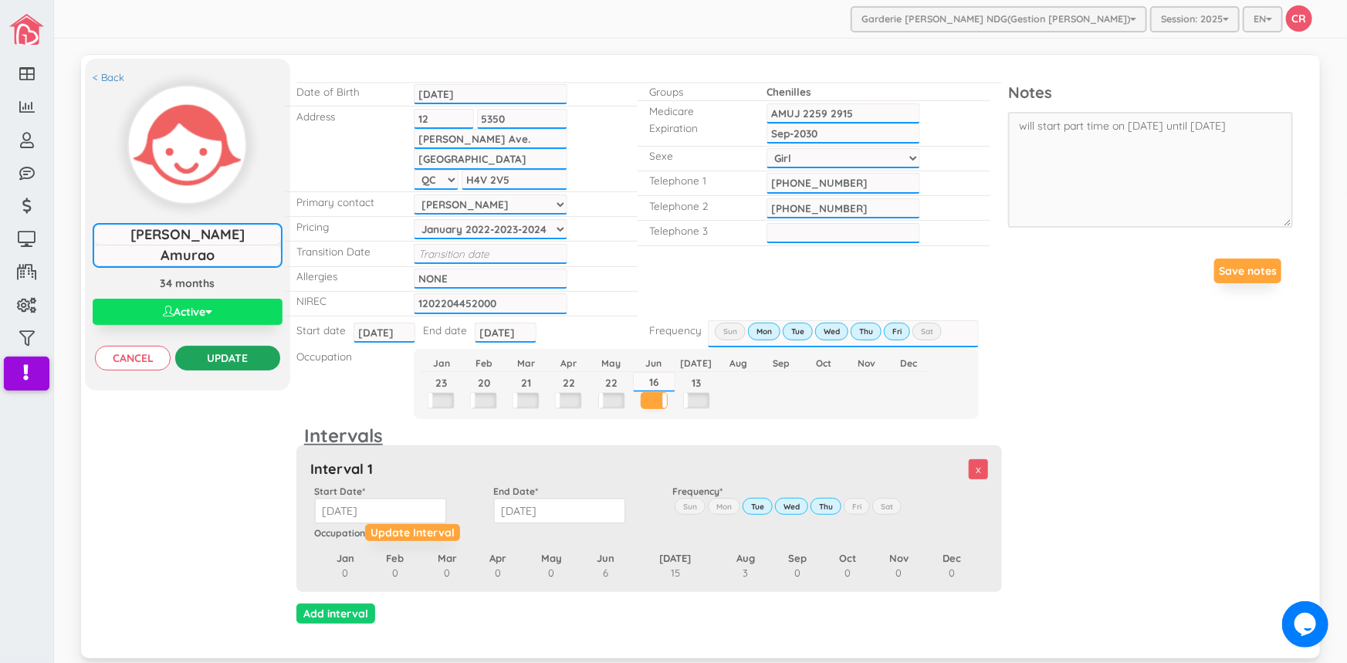
click at [247, 358] on input "Update" at bounding box center [227, 358] width 104 height 25
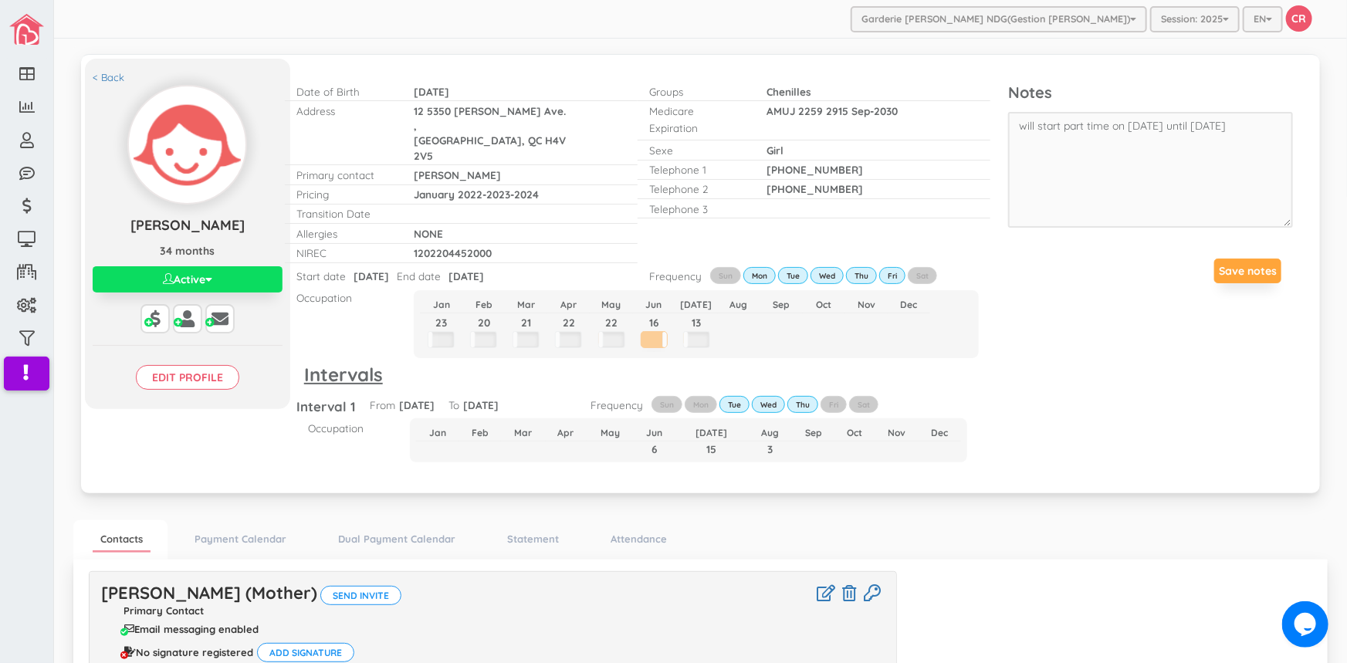
click at [193, 372] on input "Edit profile" at bounding box center [187, 377] width 103 height 25
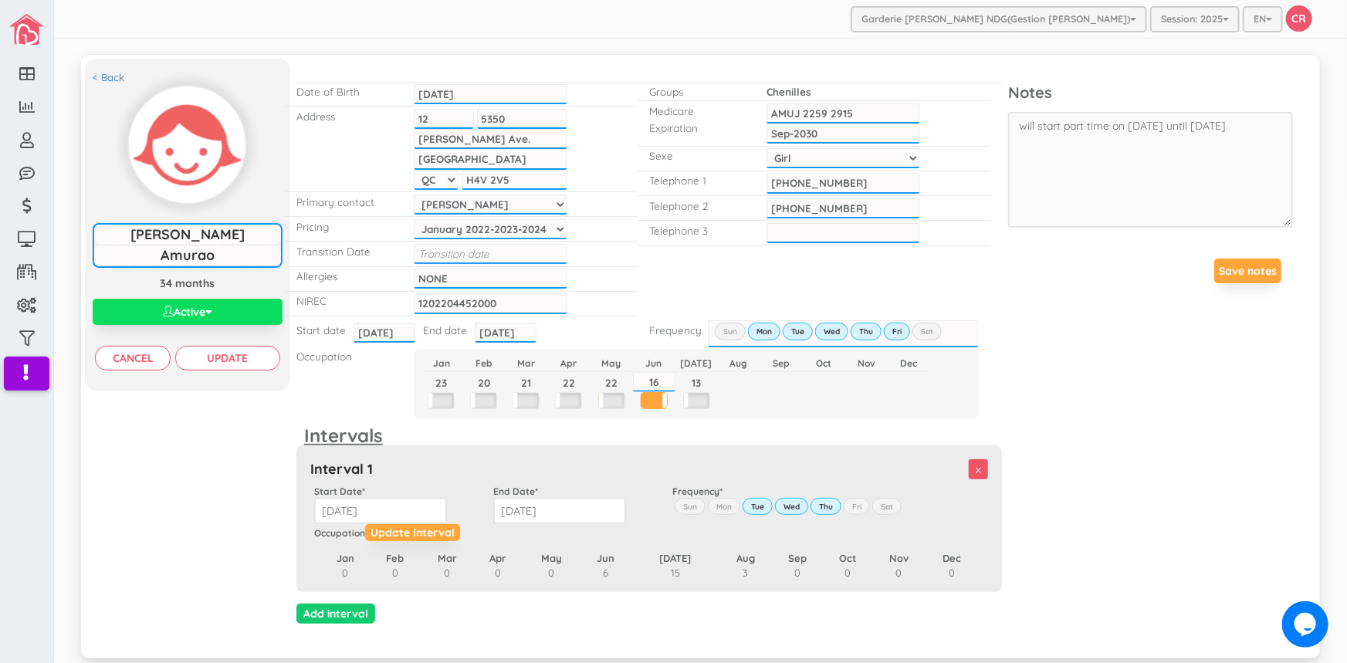
click at [493, 325] on input "2025-07-29" at bounding box center [506, 333] width 62 height 20
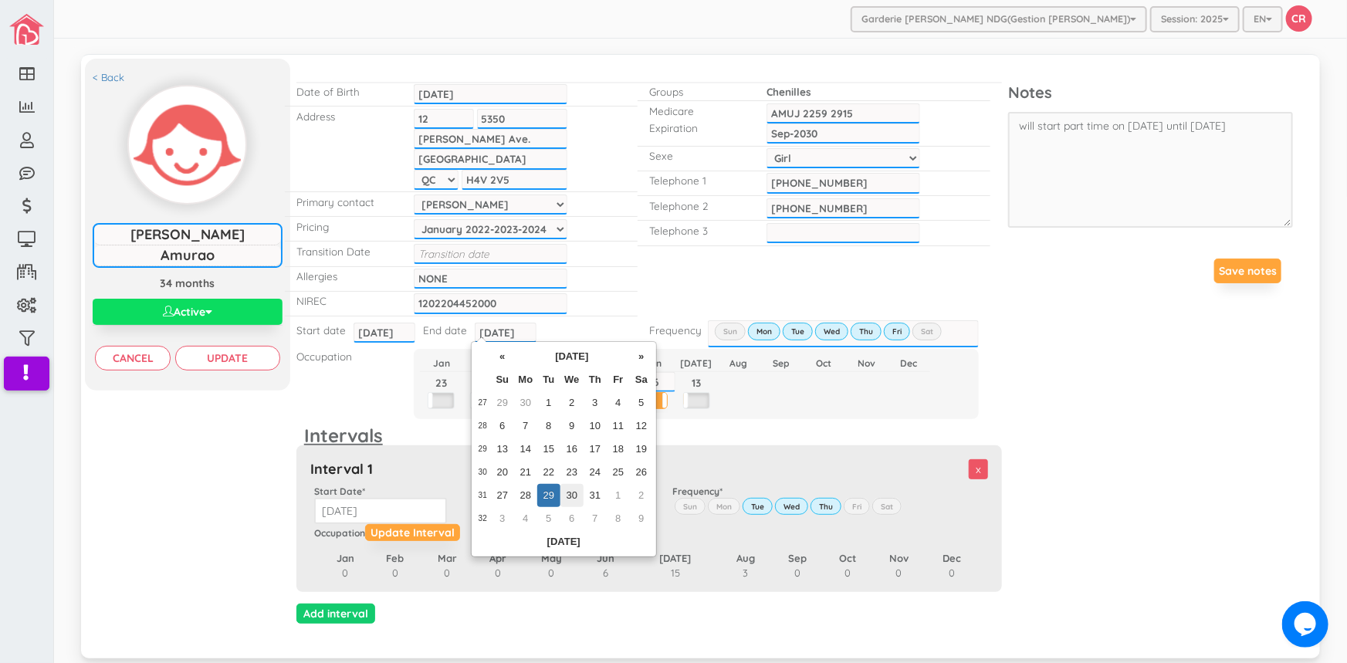
click at [571, 488] on td "30" at bounding box center [571, 495] width 23 height 23
type input "2025-07-30"
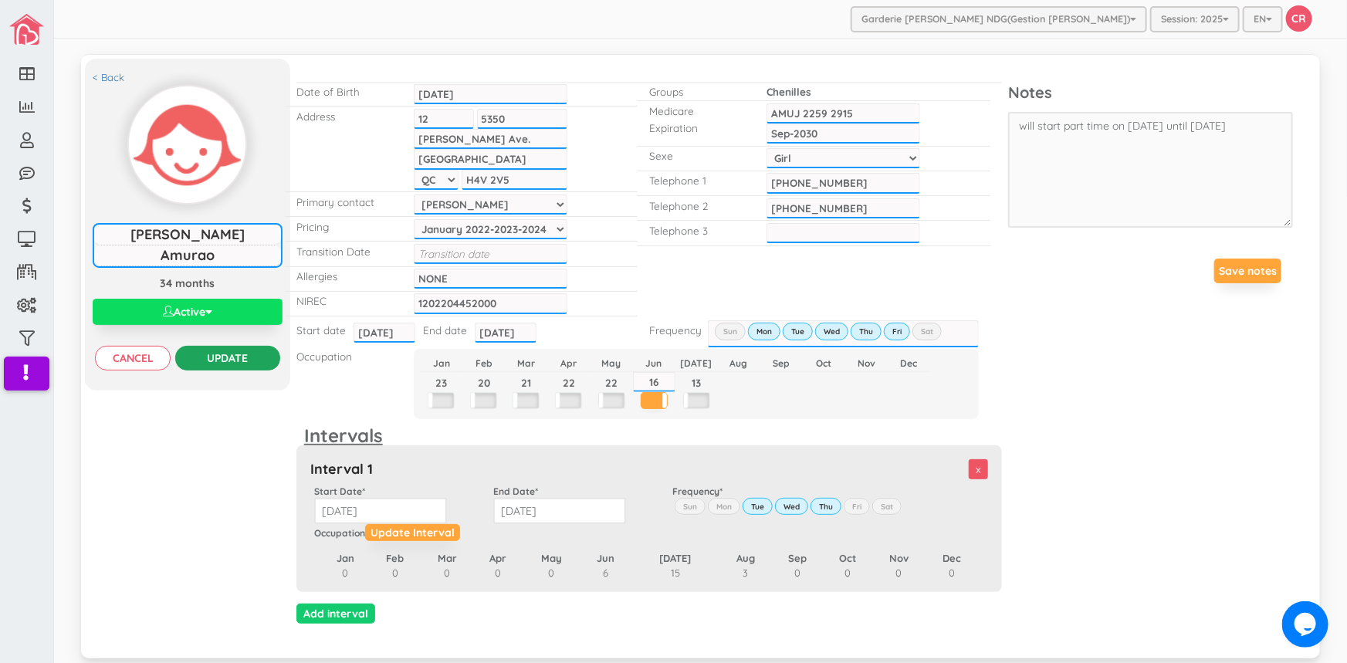
click at [232, 357] on input "Update" at bounding box center [227, 358] width 104 height 25
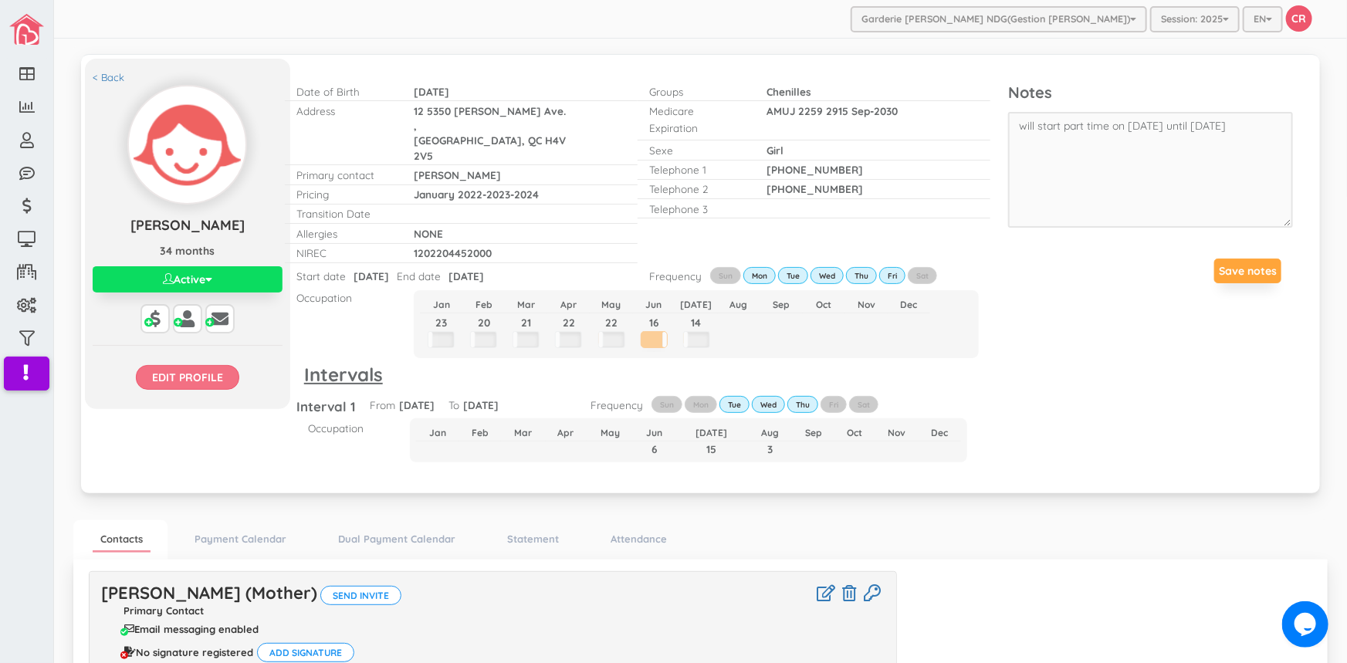
click at [209, 379] on input "Edit profile" at bounding box center [187, 377] width 103 height 25
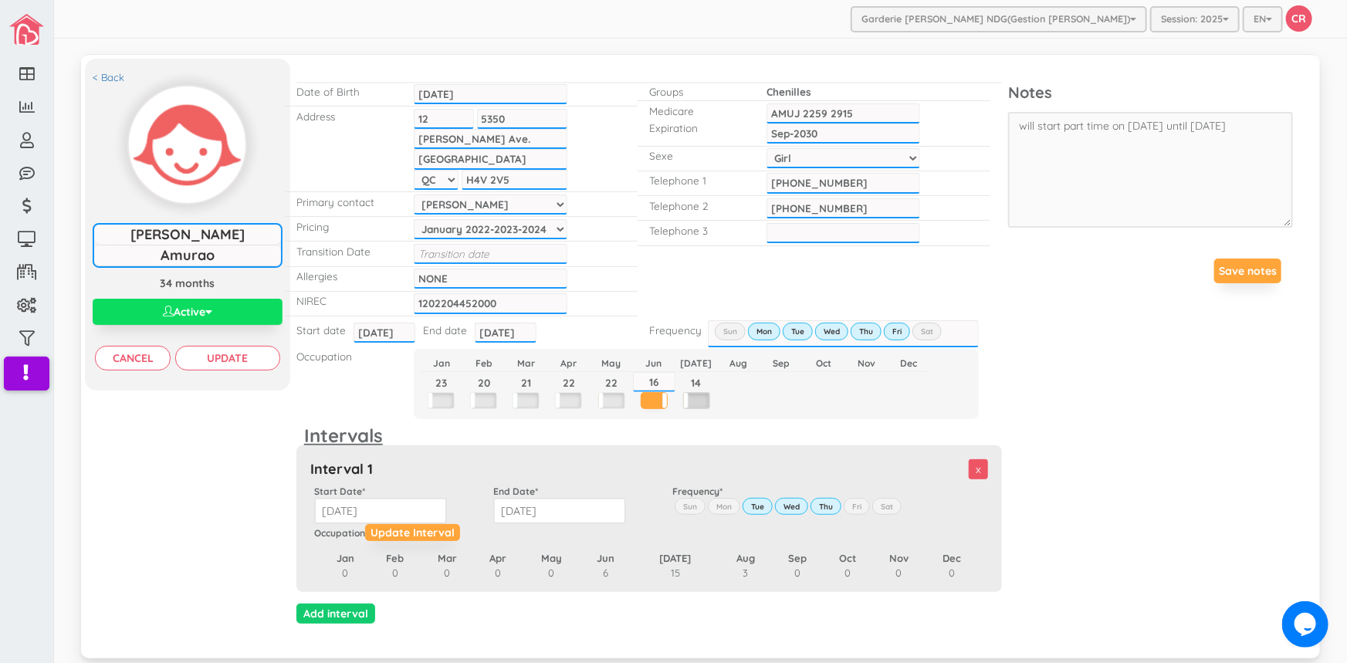
click at [693, 397] on label at bounding box center [696, 400] width 25 height 15
click at [697, 378] on input "14" at bounding box center [696, 382] width 42 height 20
type input "15"
click at [517, 328] on input "2025-07-30" at bounding box center [506, 333] width 62 height 20
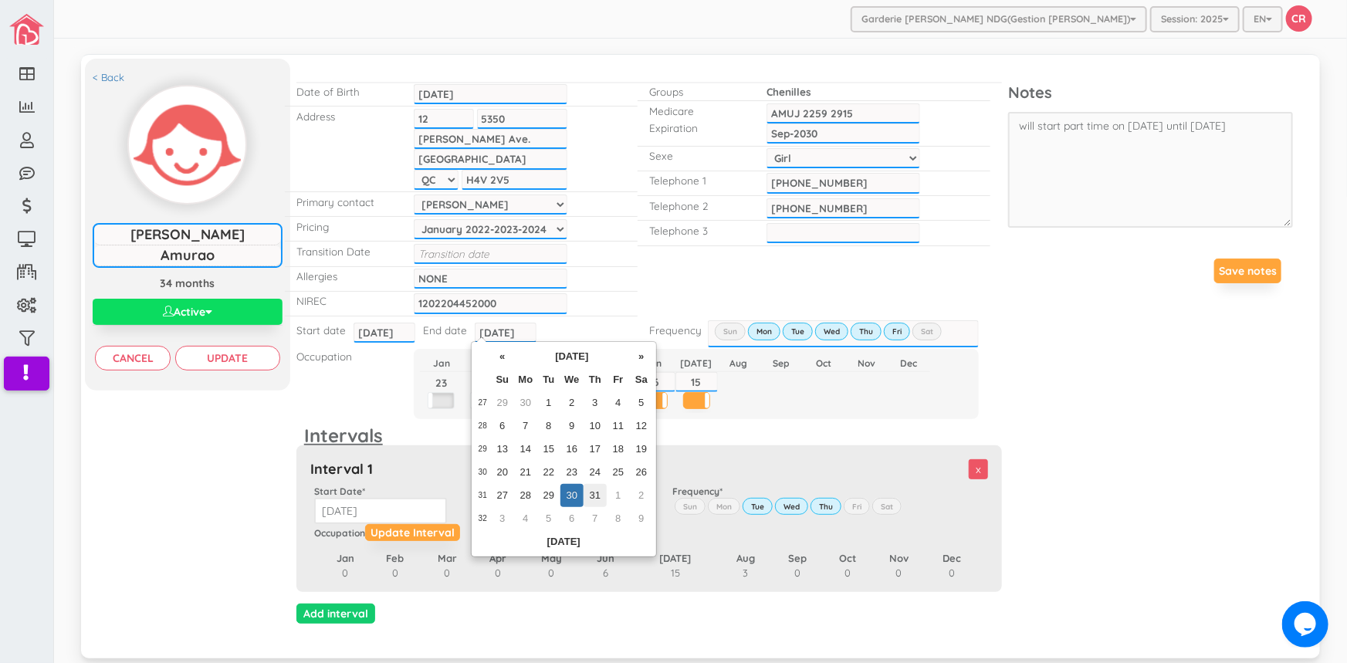
click at [601, 494] on td "31" at bounding box center [595, 495] width 23 height 23
type input "2025-07-31"
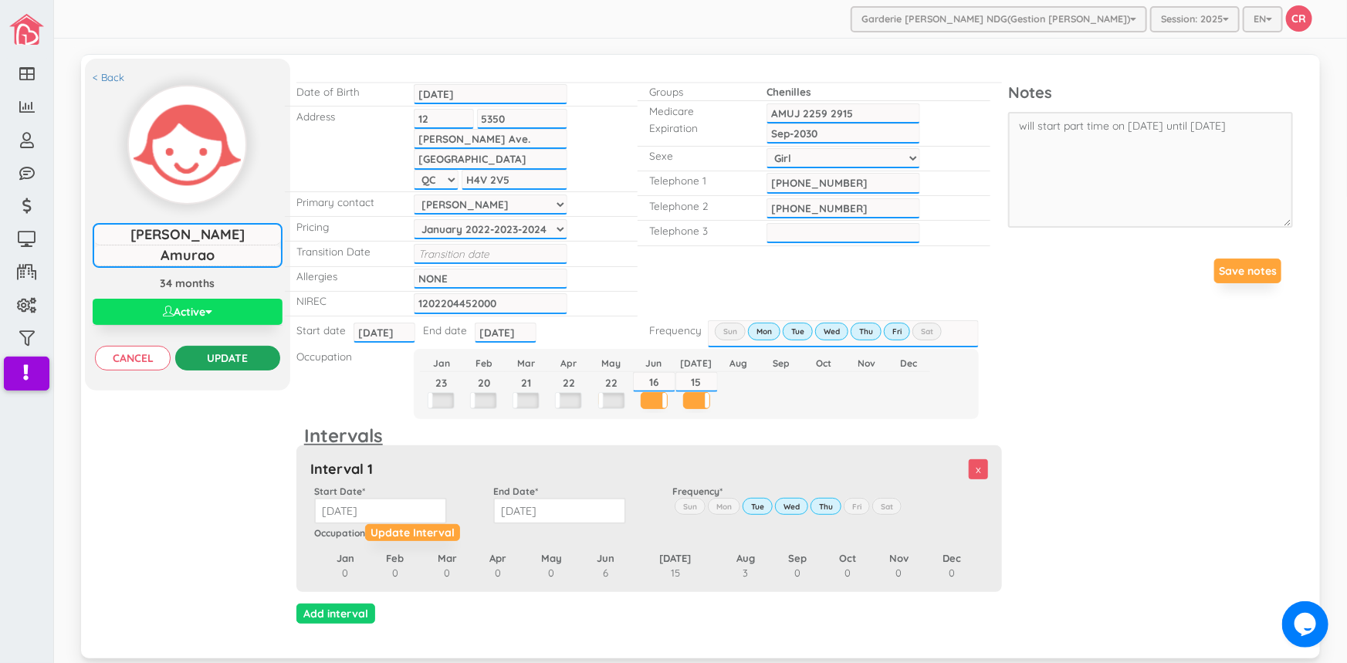
click at [225, 354] on input "Update" at bounding box center [227, 358] width 104 height 25
click at [662, 397] on span at bounding box center [666, 400] width 9 height 15
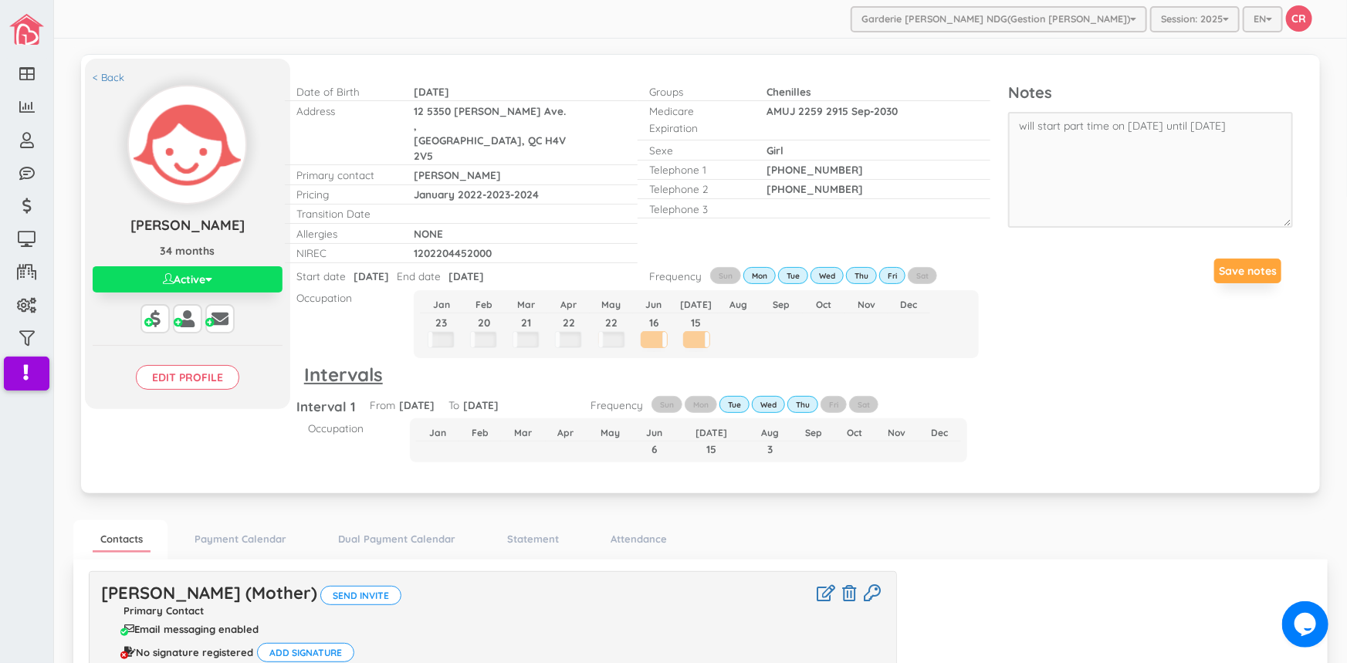
click at [656, 331] on td at bounding box center [654, 341] width 42 height 21
click at [529, 528] on link "Statement" at bounding box center [532, 539] width 67 height 22
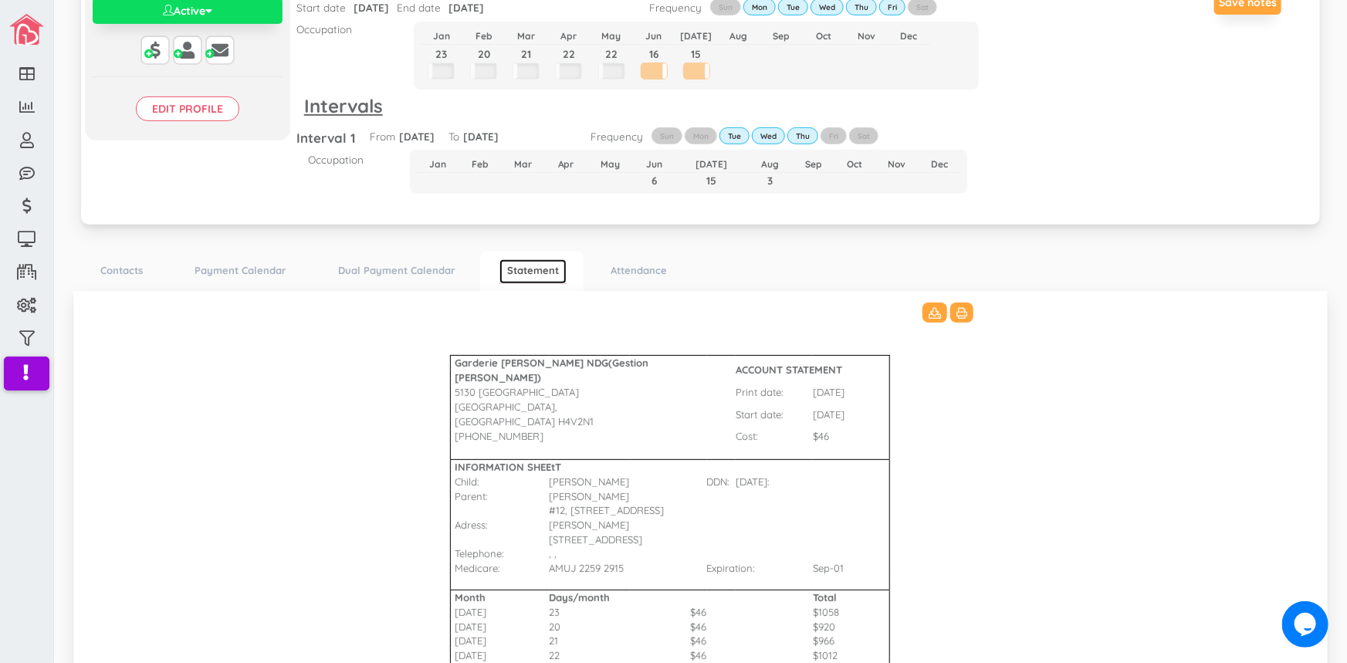
scroll to position [140, 0]
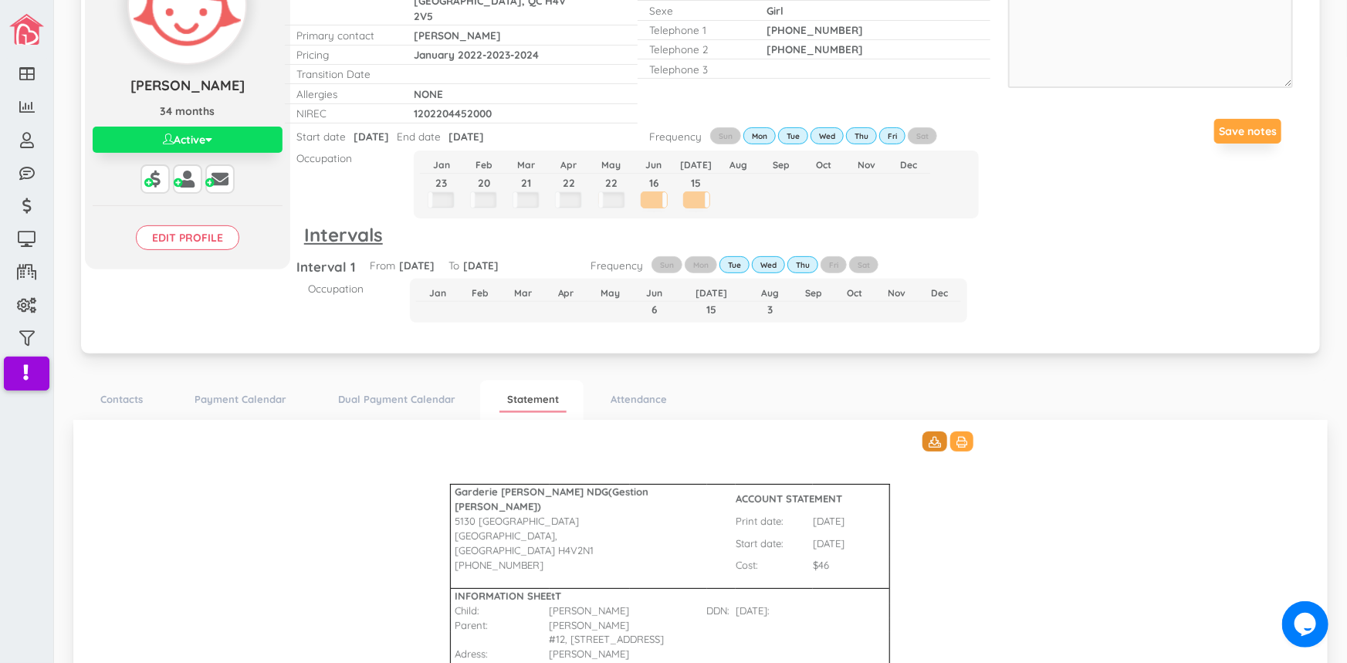
click at [929, 437] on icon at bounding box center [935, 442] width 12 height 11
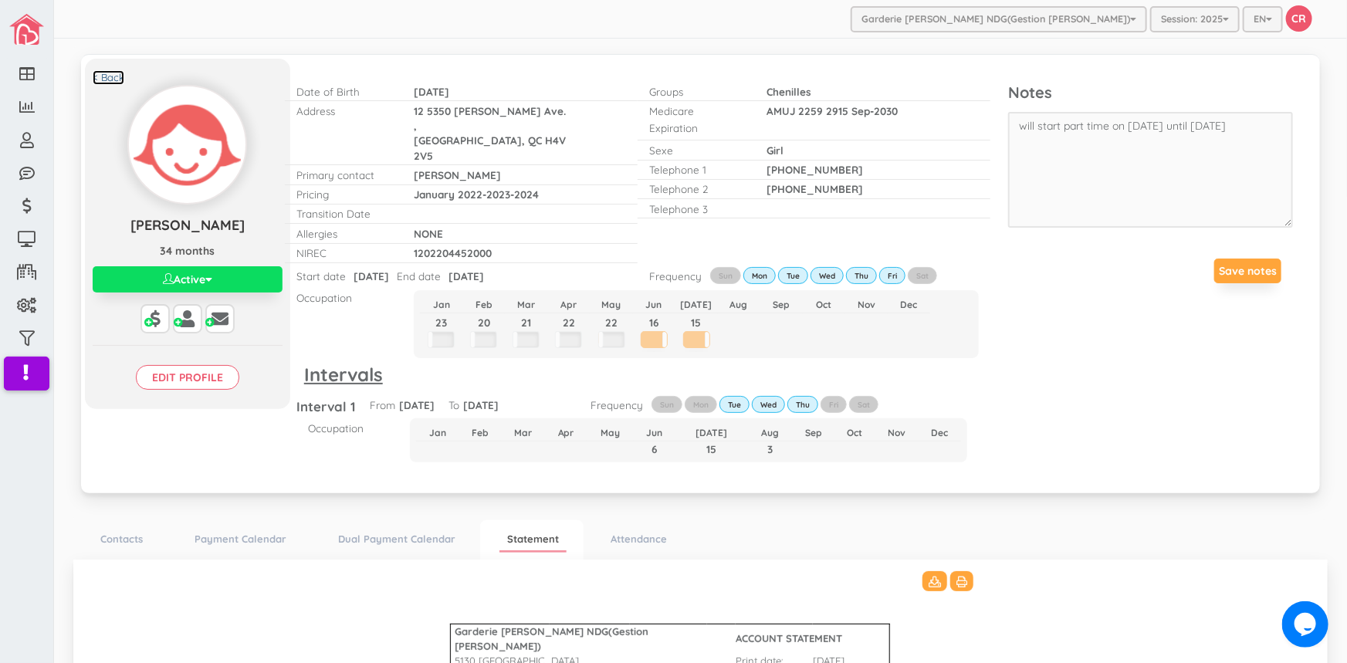
click at [113, 76] on link "< Back" at bounding box center [109, 77] width 32 height 15
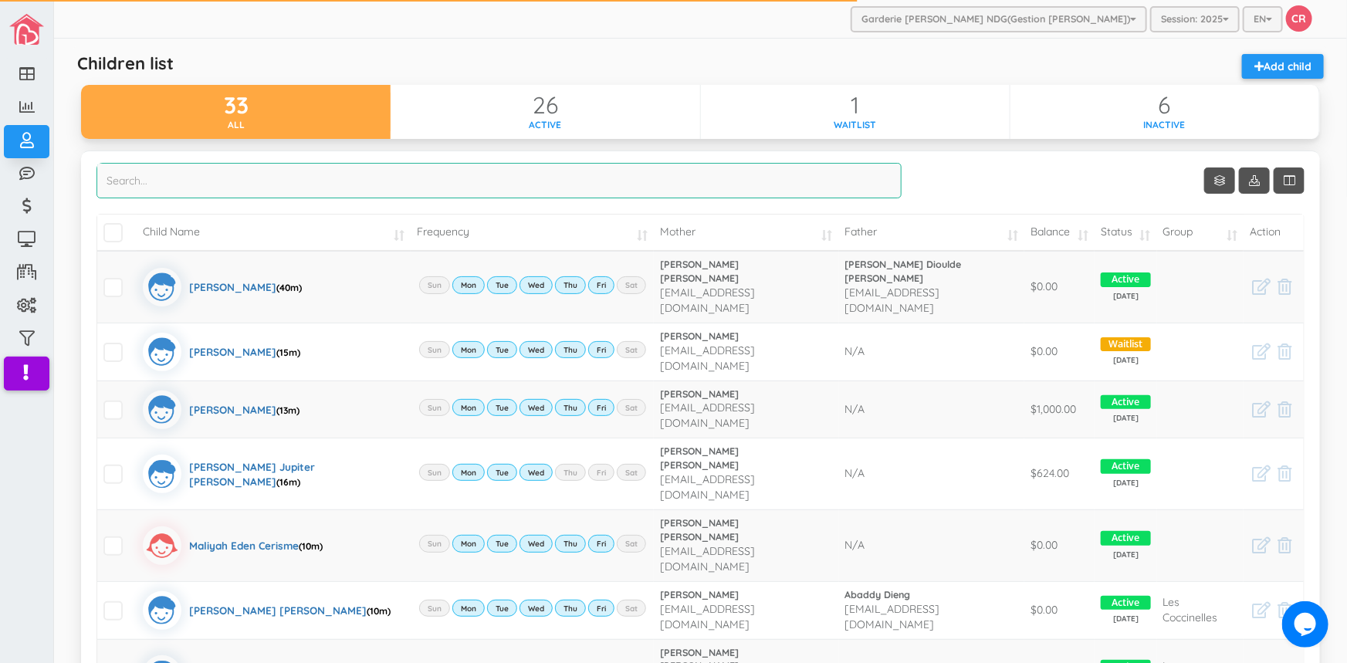
click at [116, 197] on input "search" at bounding box center [498, 181] width 805 height 36
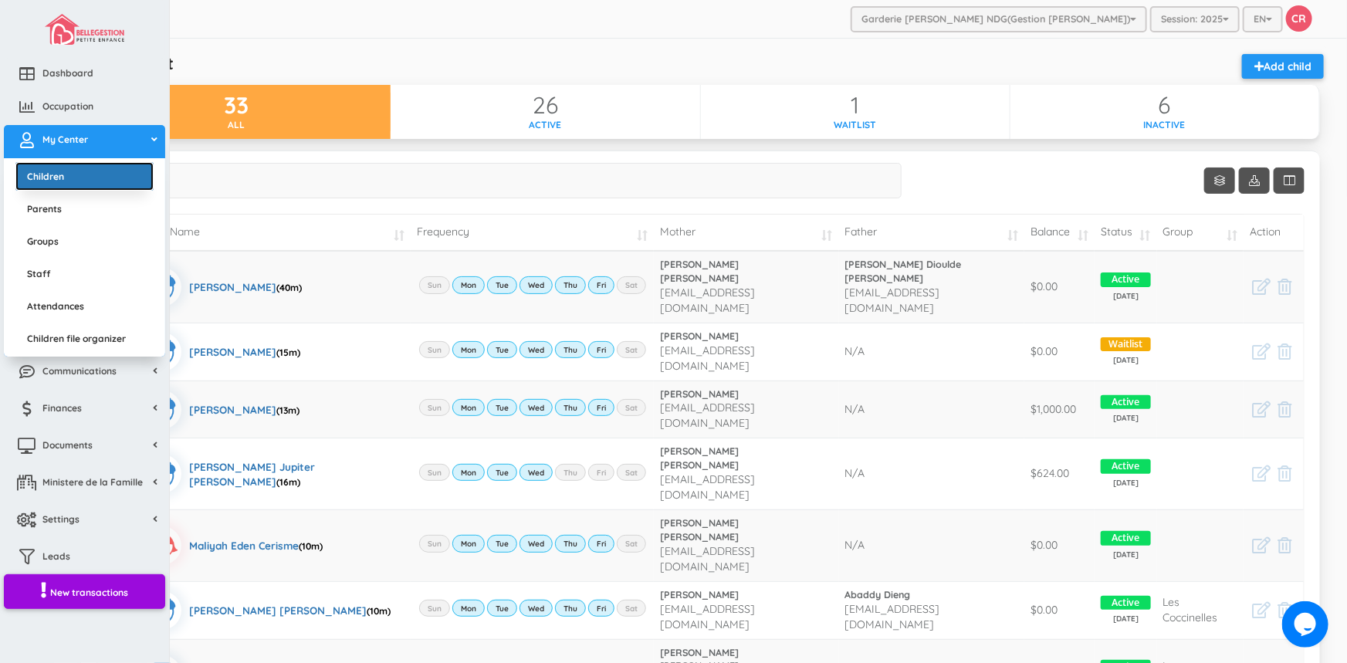
click at [48, 170] on link "Children" at bounding box center [84, 176] width 138 height 29
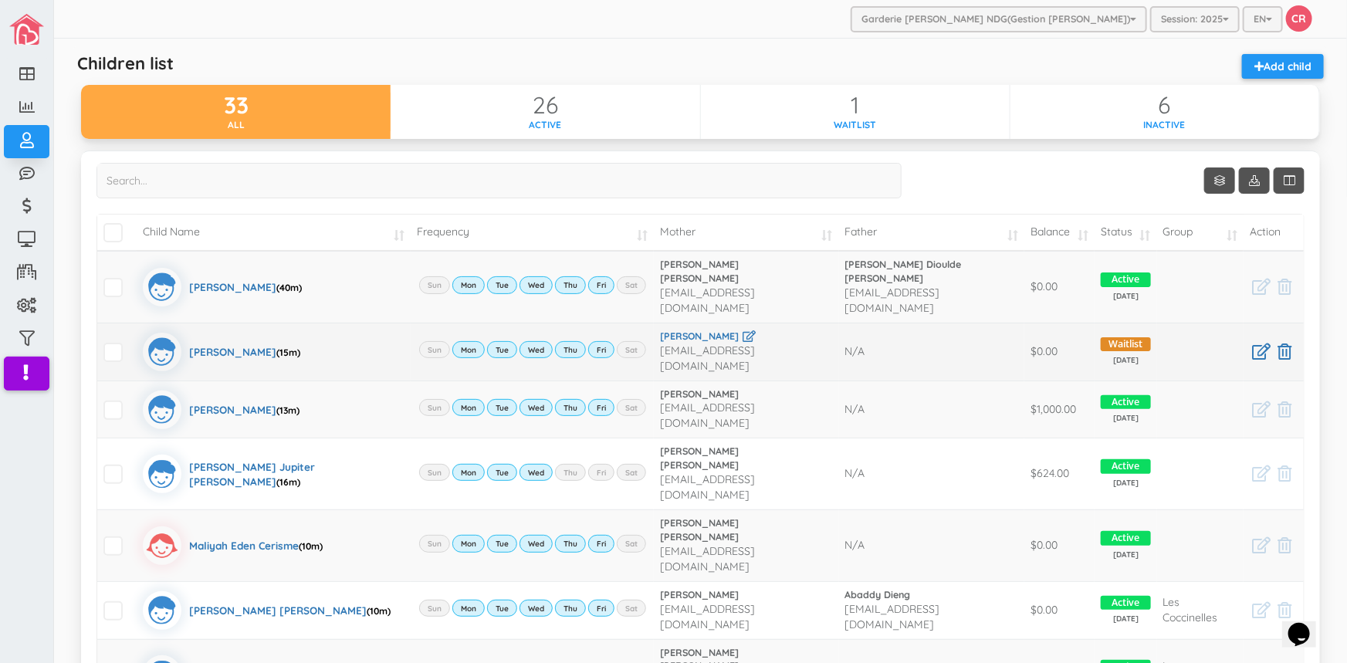
click at [1110, 337] on span "Waitlist" at bounding box center [1125, 344] width 49 height 15
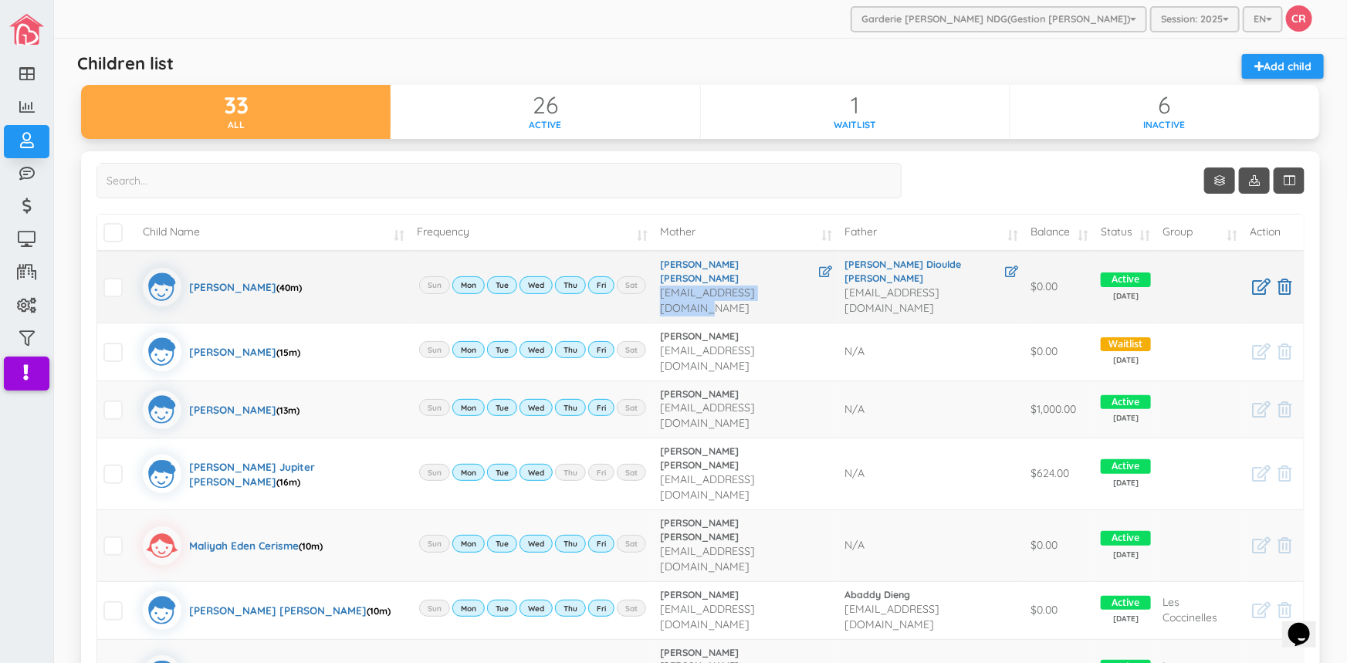
drag, startPoint x: 631, startPoint y: 282, endPoint x: 780, endPoint y: 289, distance: 148.4
click at [780, 289] on td "Adama Dian Sow adamadiansow8@gmail.com" at bounding box center [746, 287] width 184 height 72
copy span "adamadiansow8@gmail.com"
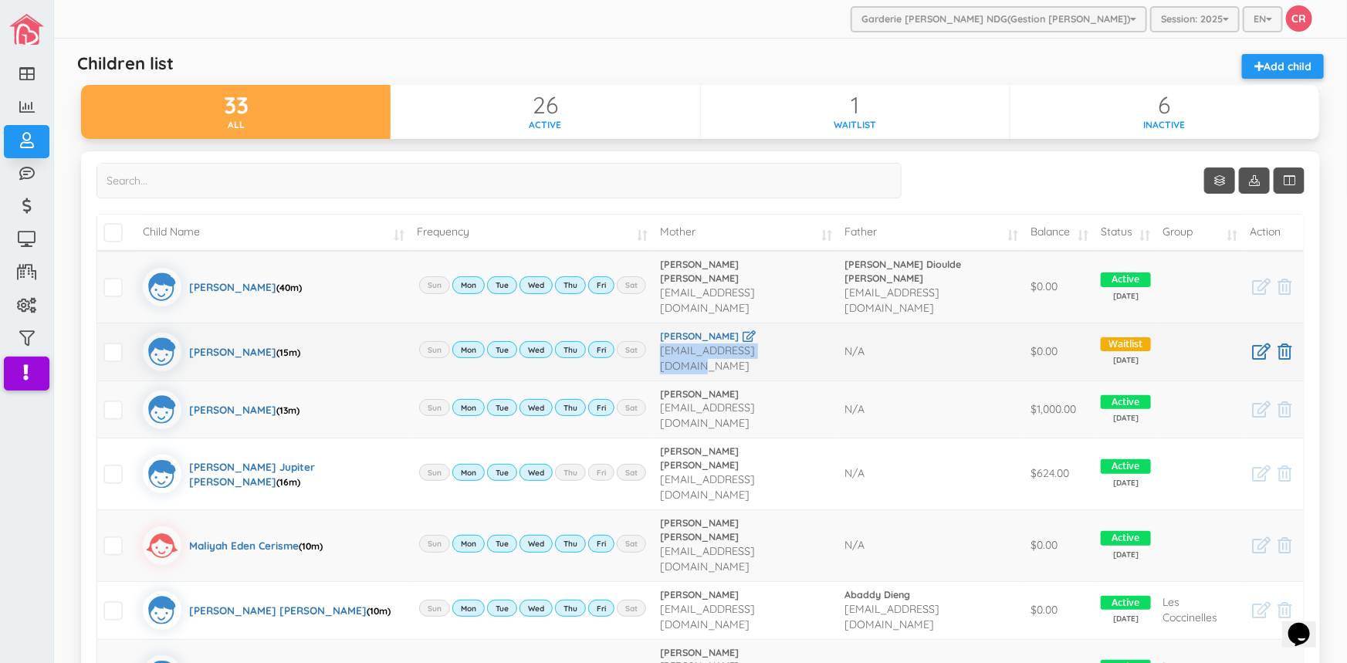
drag, startPoint x: 630, startPoint y: 336, endPoint x: 755, endPoint y: 342, distance: 125.2
click at [755, 342] on td "Tanja-Liisa Trost trosttanja@hotmail.com" at bounding box center [746, 352] width 184 height 58
copy span "trosttanja@hotmail.com"
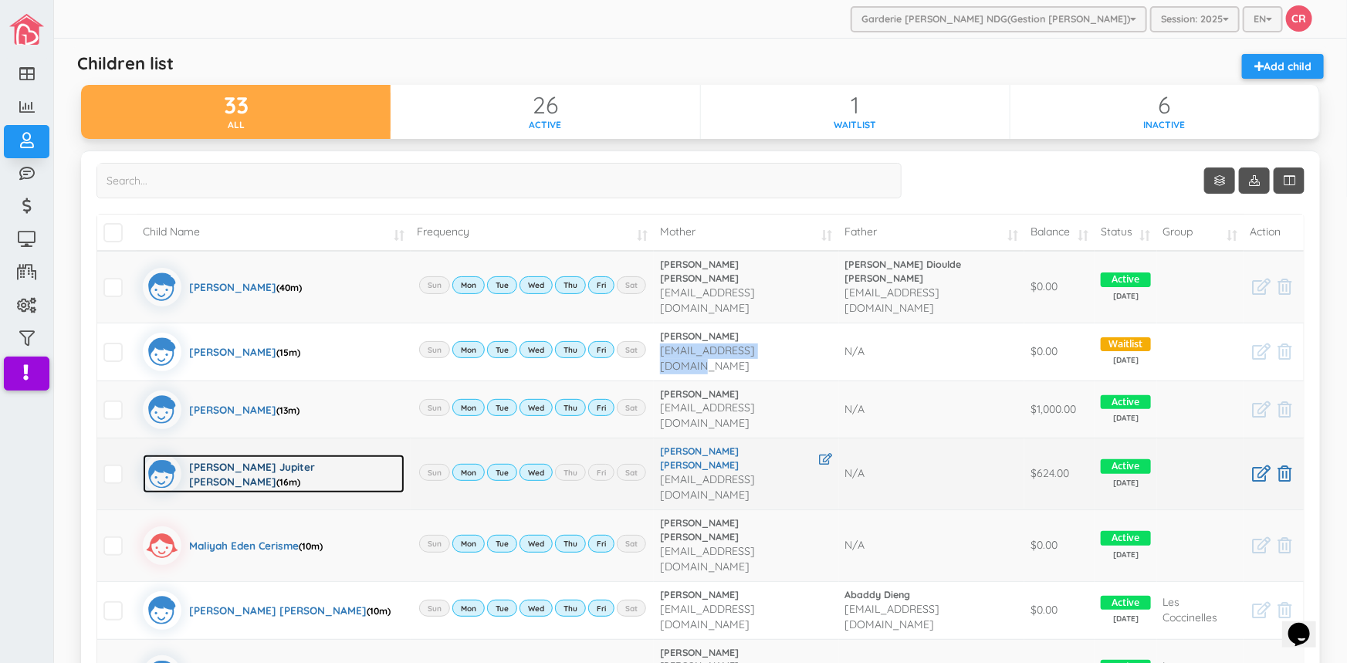
click at [259, 455] on div "Michael Jupiter Lerman-O'Connor (16m)" at bounding box center [296, 474] width 215 height 39
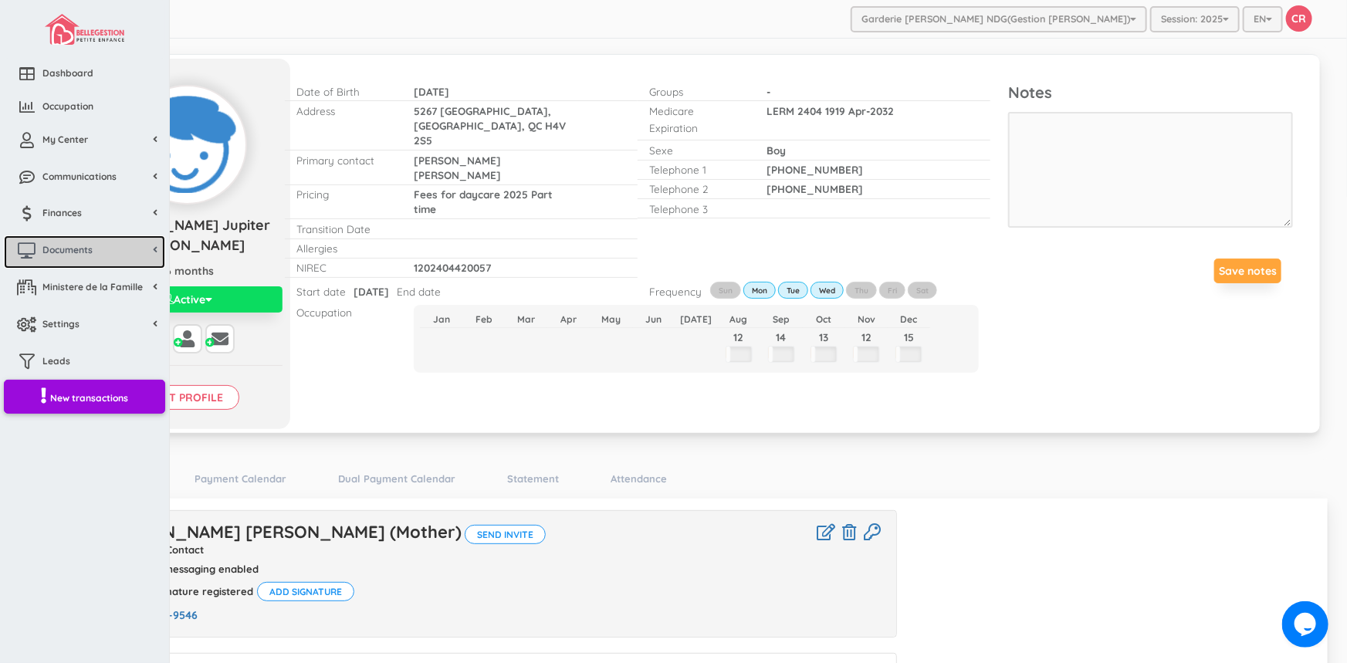
click at [73, 245] on span "Documents" at bounding box center [67, 249] width 50 height 13
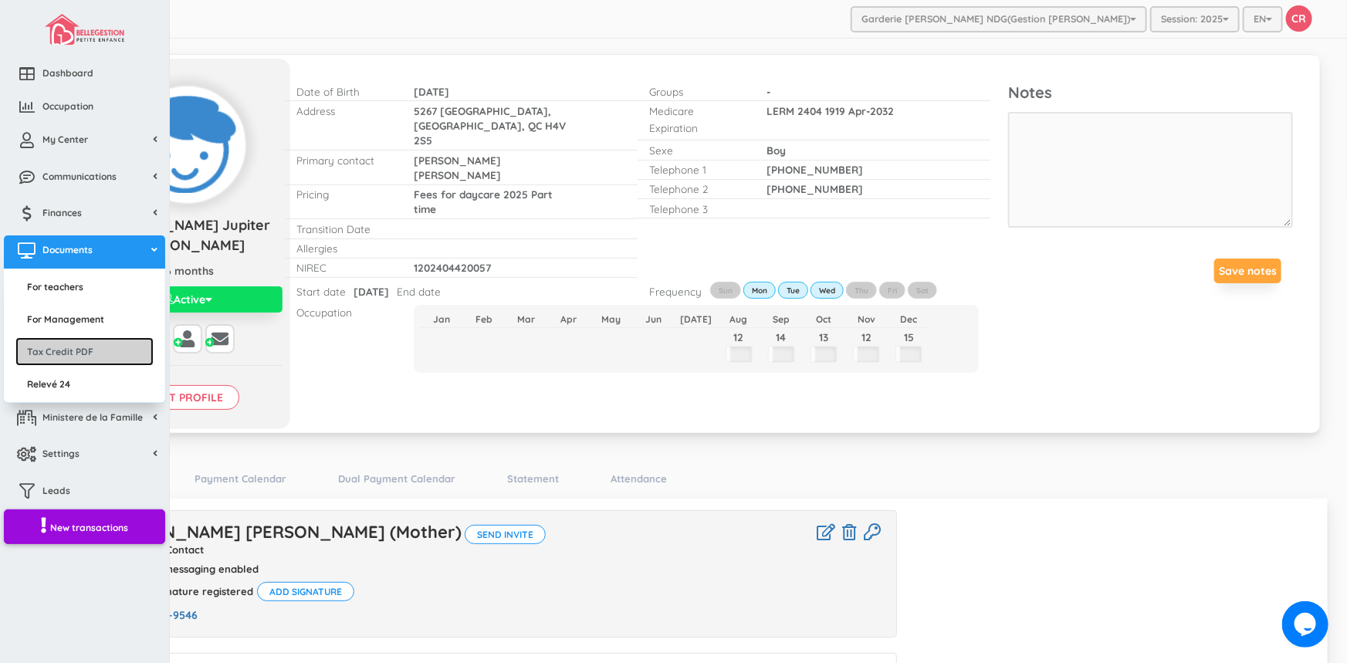
click at [62, 344] on link "Tax Credit PDF" at bounding box center [84, 351] width 138 height 29
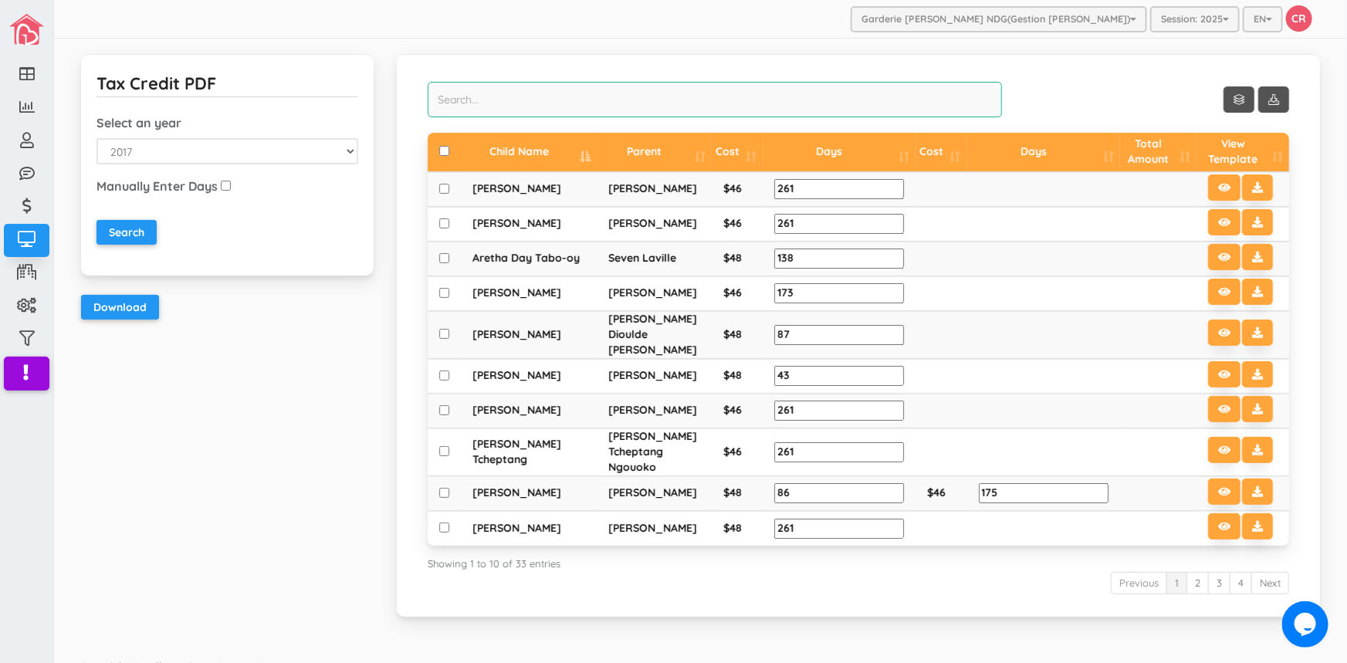
click at [438, 93] on input "search" at bounding box center [715, 100] width 574 height 36
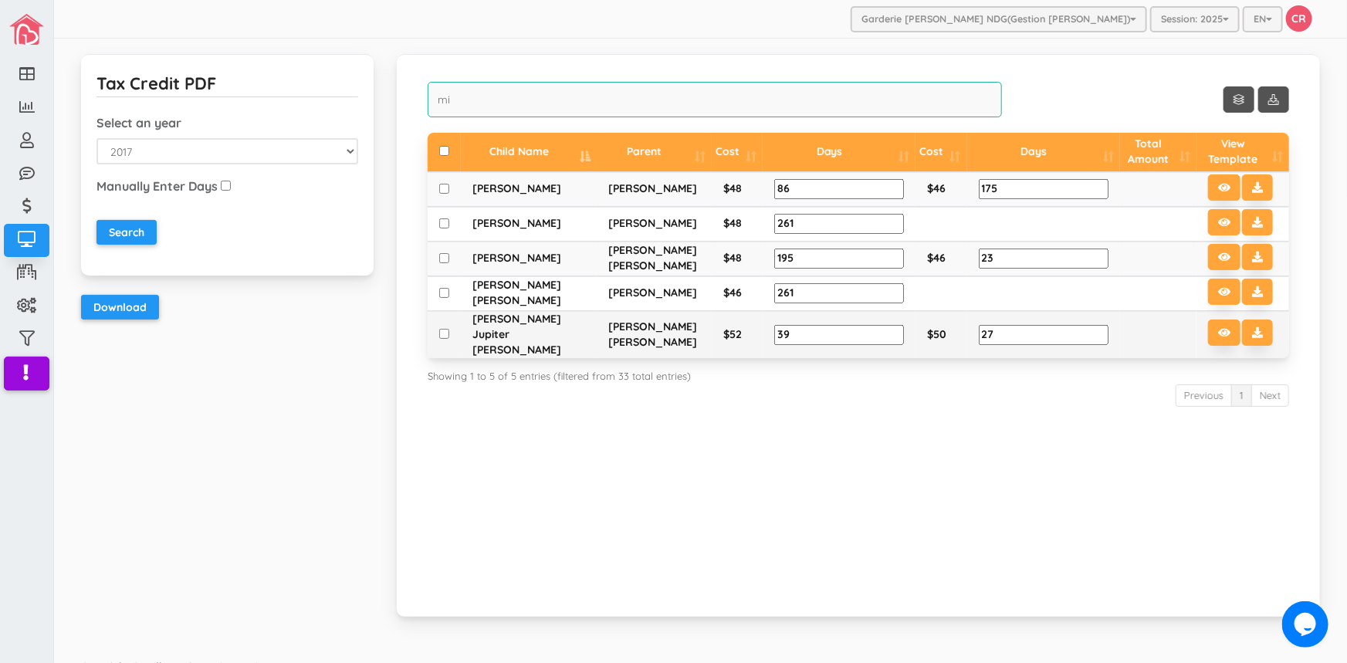
type input "mi"
click at [445, 329] on input "checkbox" at bounding box center [444, 334] width 10 height 10
checkbox input "true"
click at [1252, 327] on icon at bounding box center [1257, 332] width 11 height 11
